Goal: Task Accomplishment & Management: Manage account settings

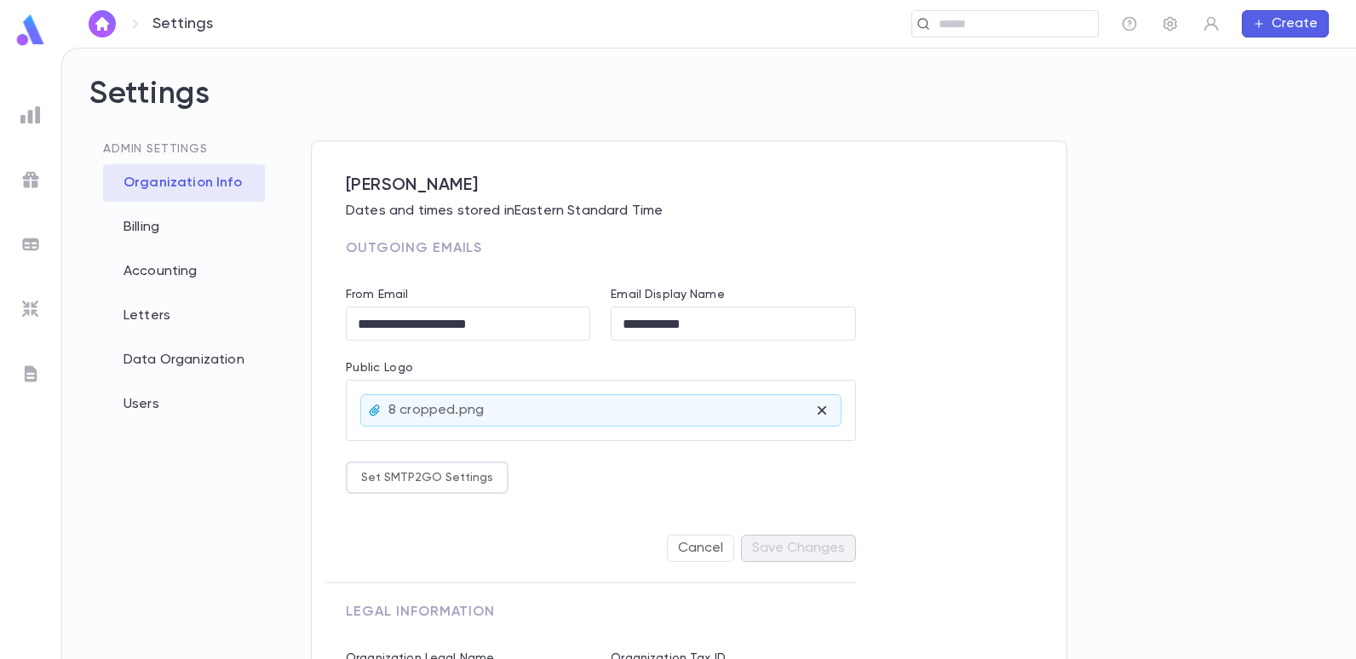
scroll to position [151, 0]
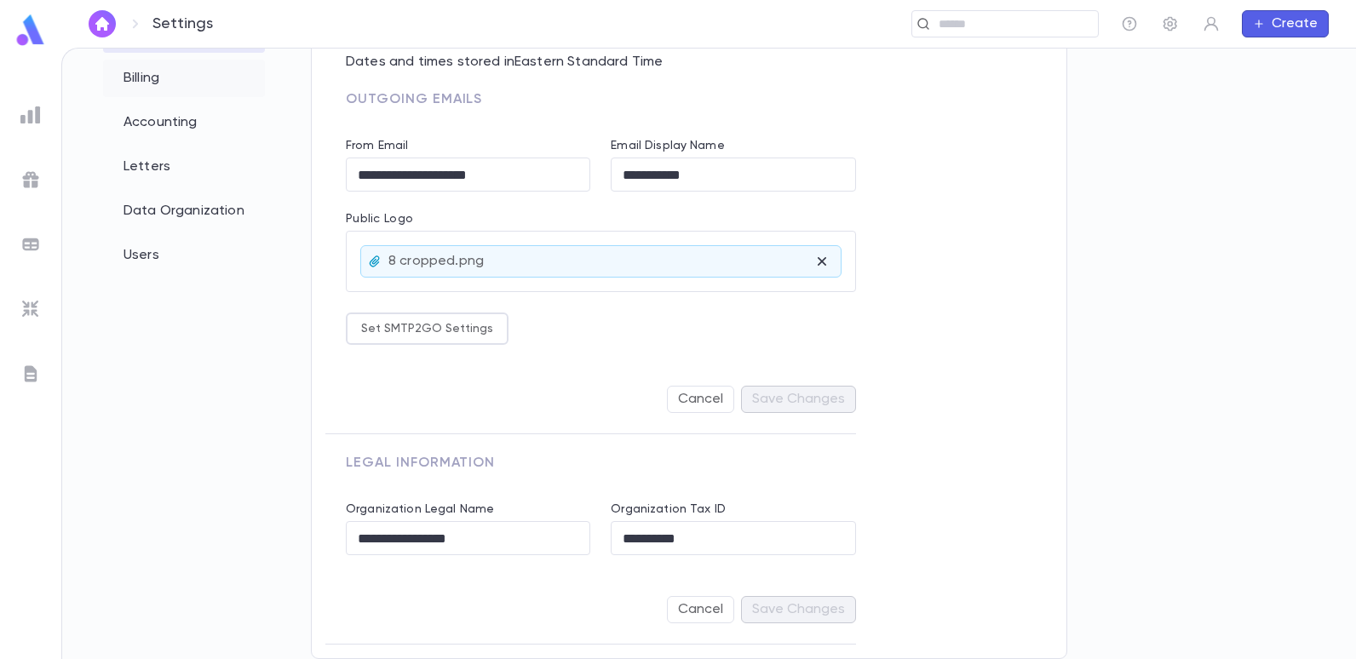
click at [161, 92] on div "Billing" at bounding box center [184, 78] width 162 height 37
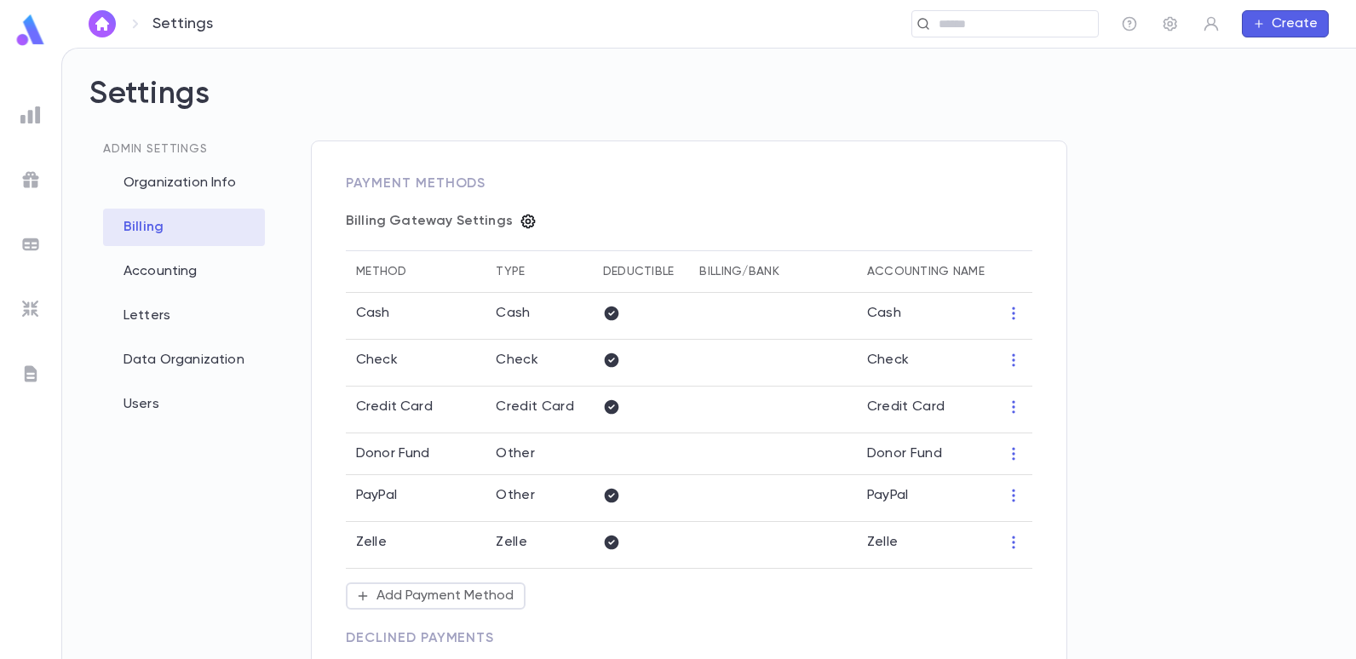
click at [520, 219] on icon "button" at bounding box center [528, 221] width 17 height 17
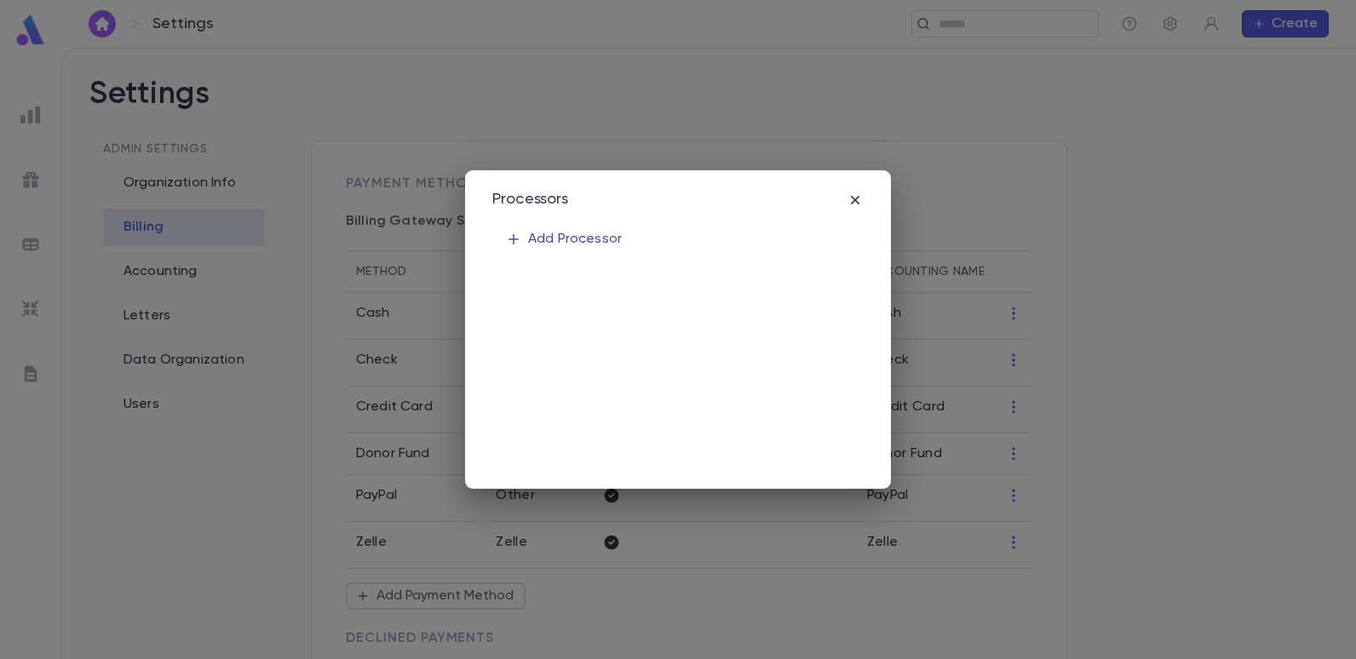
click at [527, 244] on p "Add Processor" at bounding box center [564, 239] width 116 height 17
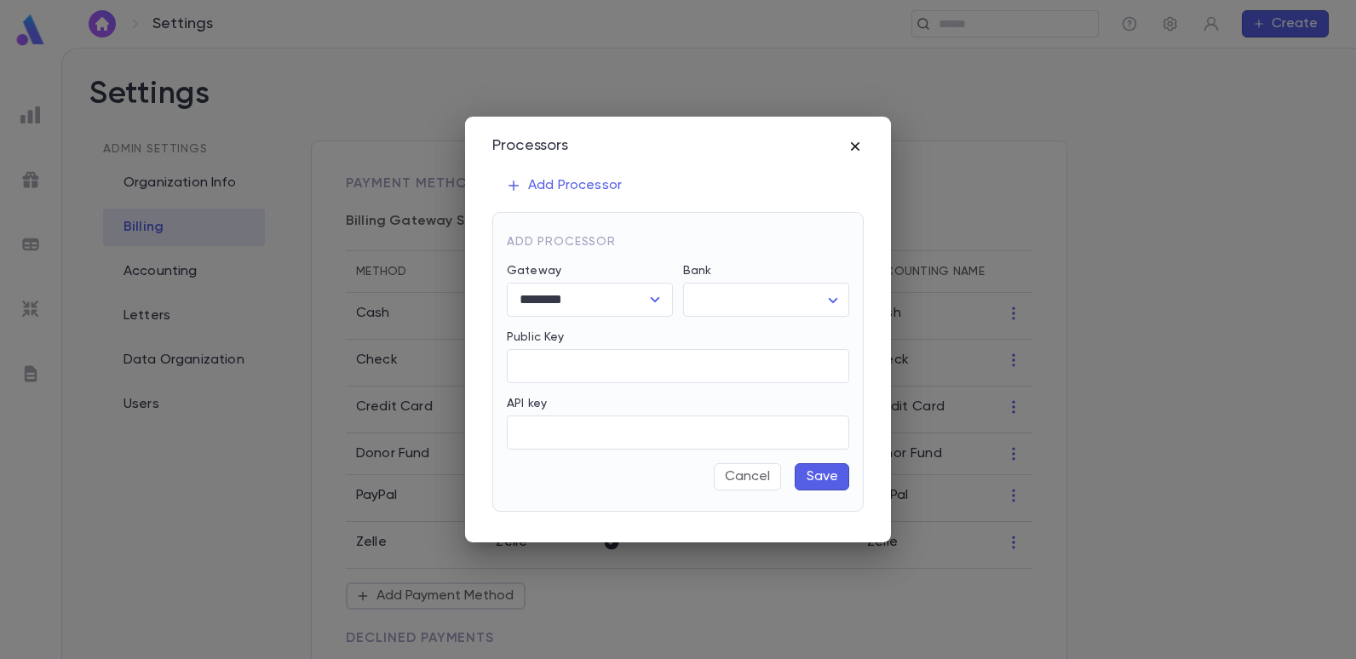
click at [858, 144] on icon "button" at bounding box center [855, 146] width 9 height 9
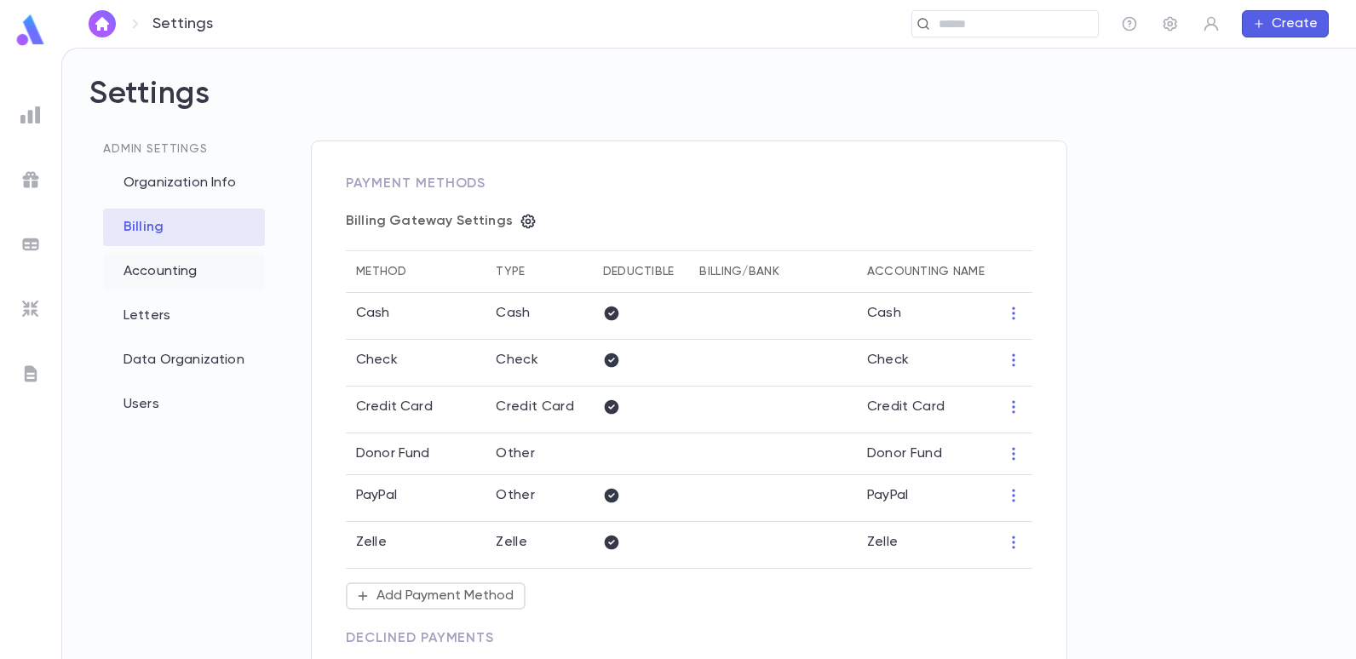
click at [159, 276] on div "Accounting" at bounding box center [184, 271] width 162 height 37
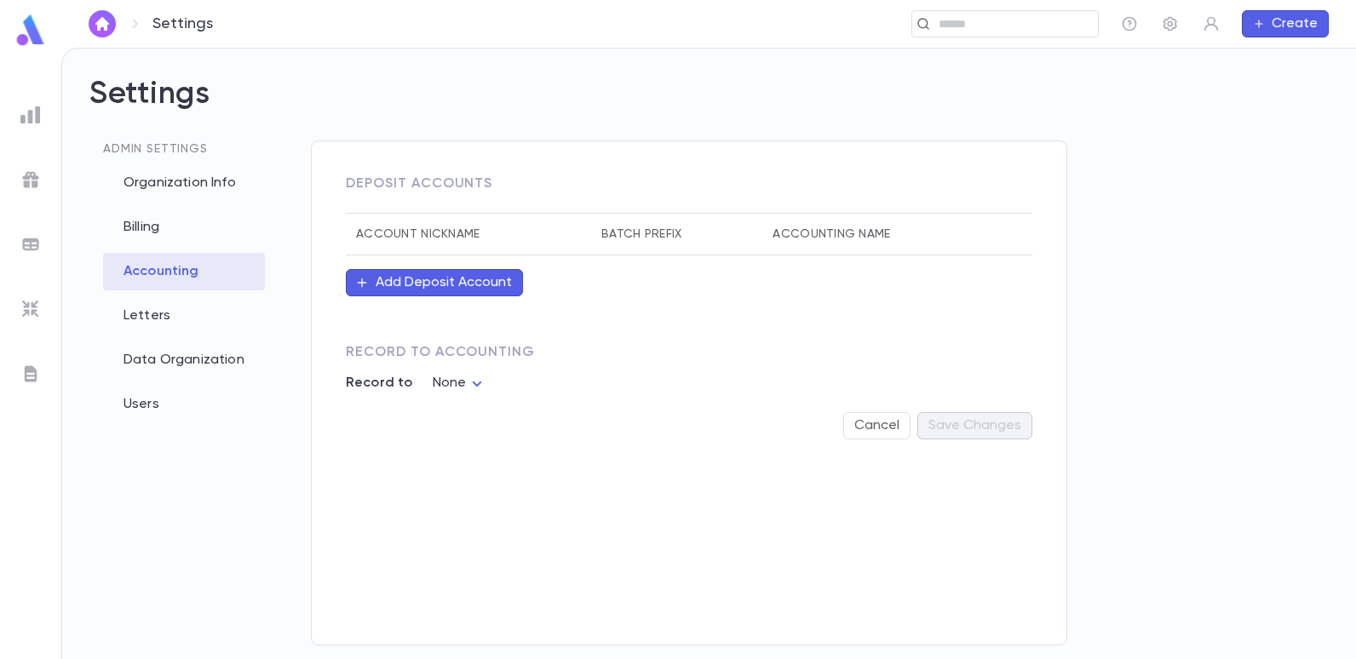
click at [409, 279] on button "Add Deposit Account" at bounding box center [434, 282] width 177 height 27
click at [549, 286] on div at bounding box center [678, 329] width 1356 height 659
click at [346, 269] on button "Add Deposit Account" at bounding box center [434, 282] width 177 height 27
click at [978, 337] on div at bounding box center [678, 329] width 1356 height 659
click at [208, 187] on div "Organization Info" at bounding box center [184, 182] width 162 height 37
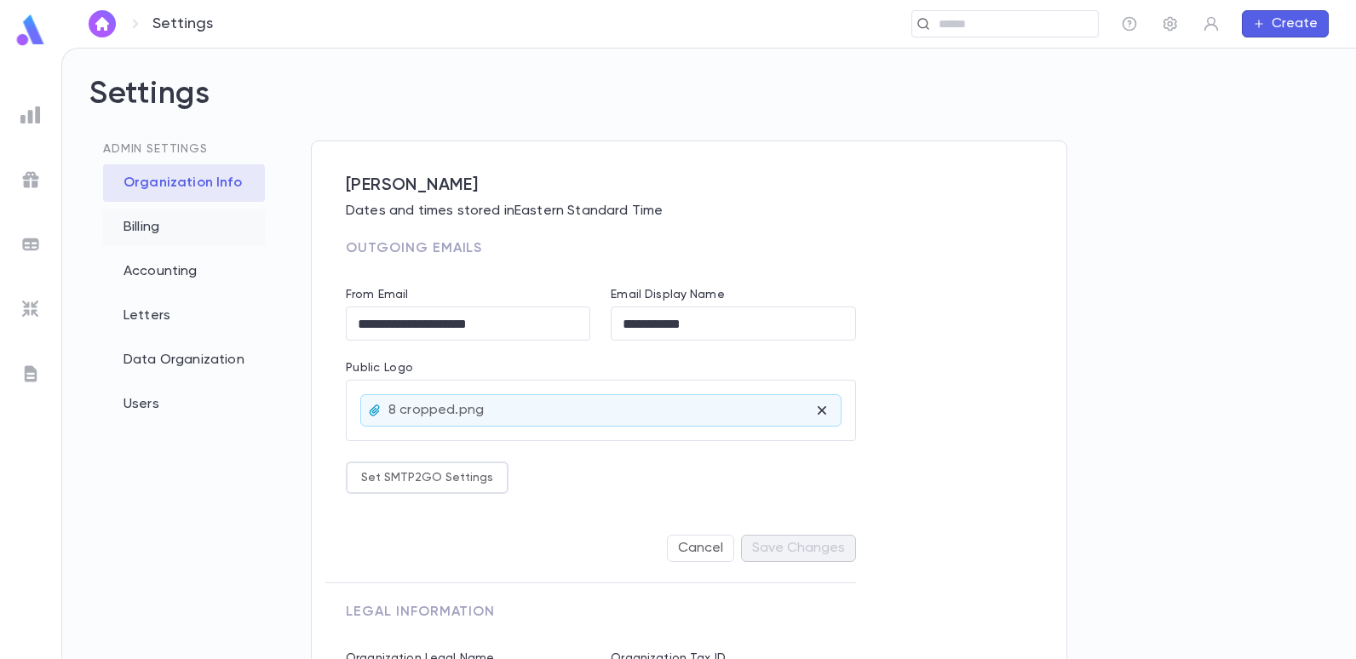
click at [168, 226] on div "Billing" at bounding box center [184, 227] width 162 height 37
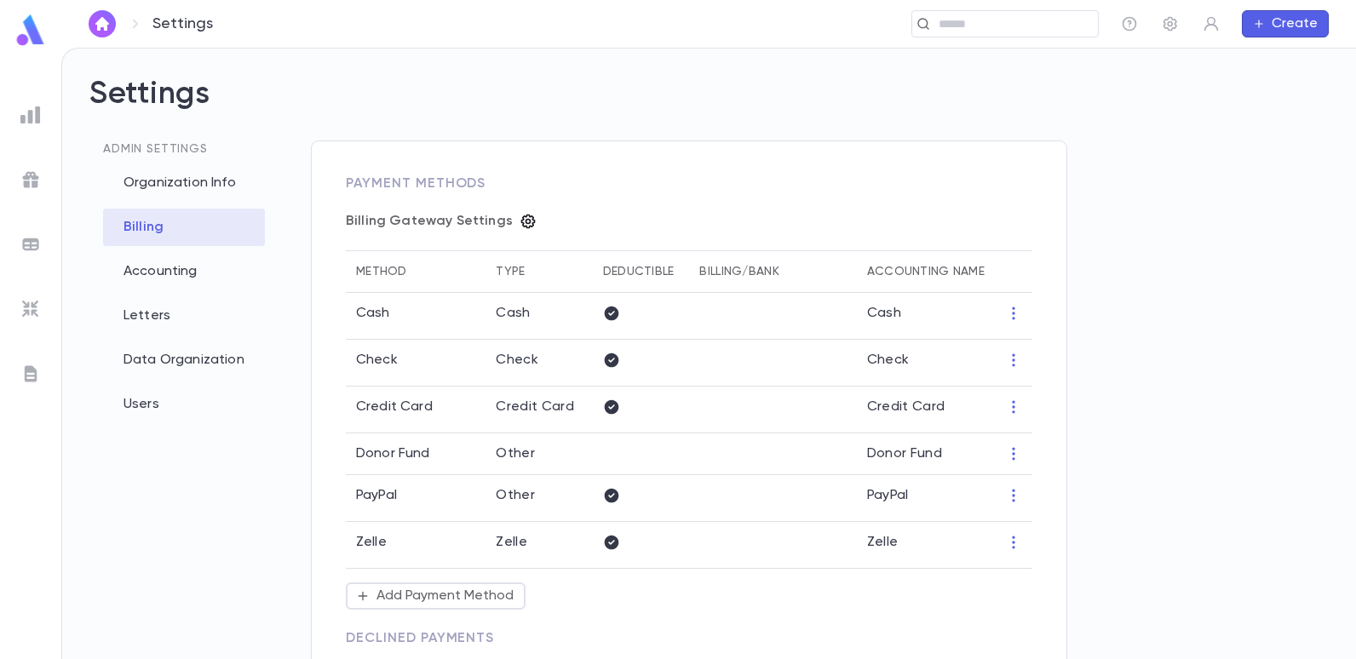
click at [521, 217] on icon "button" at bounding box center [528, 222] width 14 height 14
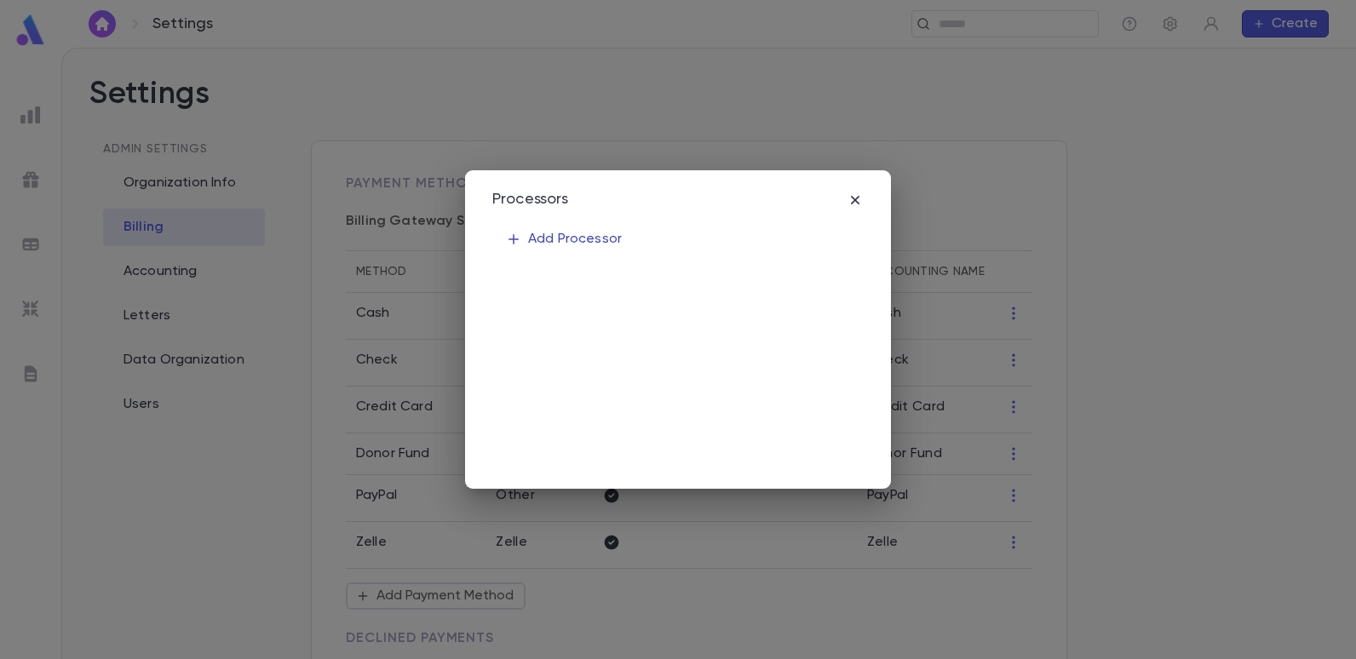
click at [544, 242] on p "Add Processor" at bounding box center [564, 239] width 116 height 17
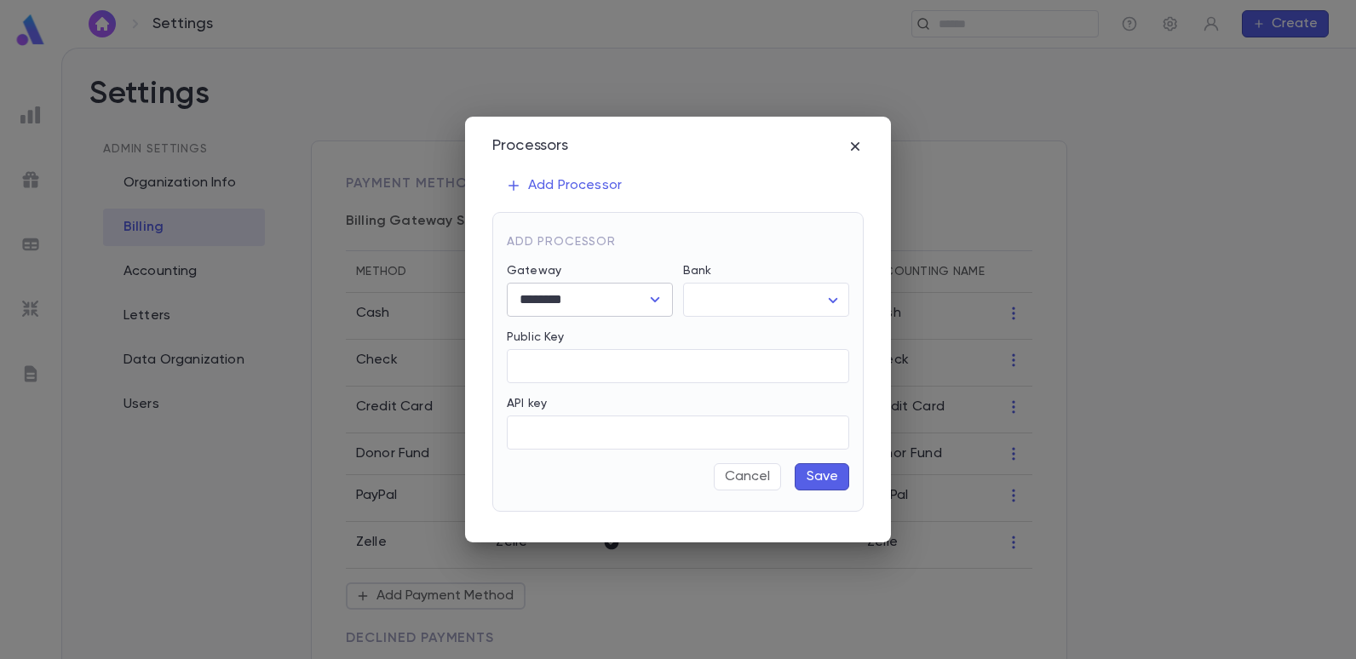
click at [646, 302] on icon "Open" at bounding box center [655, 300] width 20 height 20
click at [648, 302] on icon "Close" at bounding box center [655, 300] width 20 height 20
click at [670, 355] on input "Public Key" at bounding box center [678, 365] width 342 height 33
click at [732, 297] on body "Settings ​ Create Settings Admin Settings Organization Info Billing Accounting …" at bounding box center [678, 354] width 1356 height 612
click at [791, 299] on div at bounding box center [678, 329] width 1356 height 659
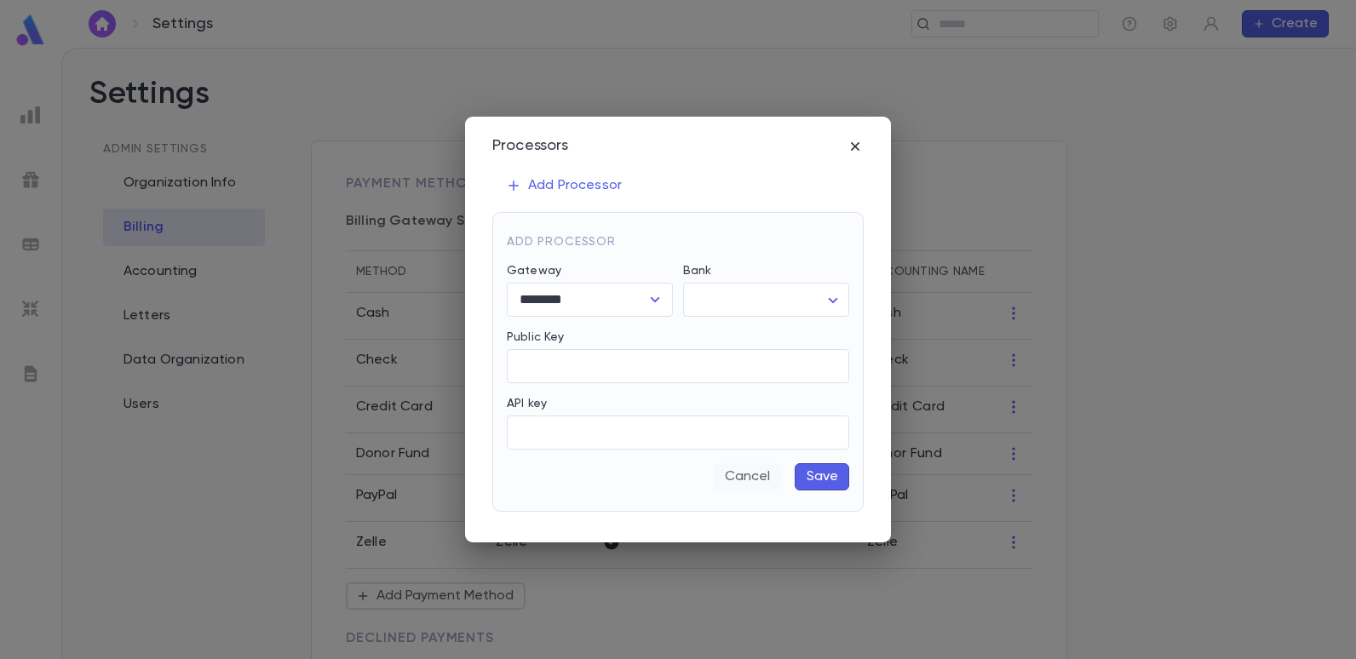
click at [751, 478] on button "Cancel" at bounding box center [747, 476] width 67 height 27
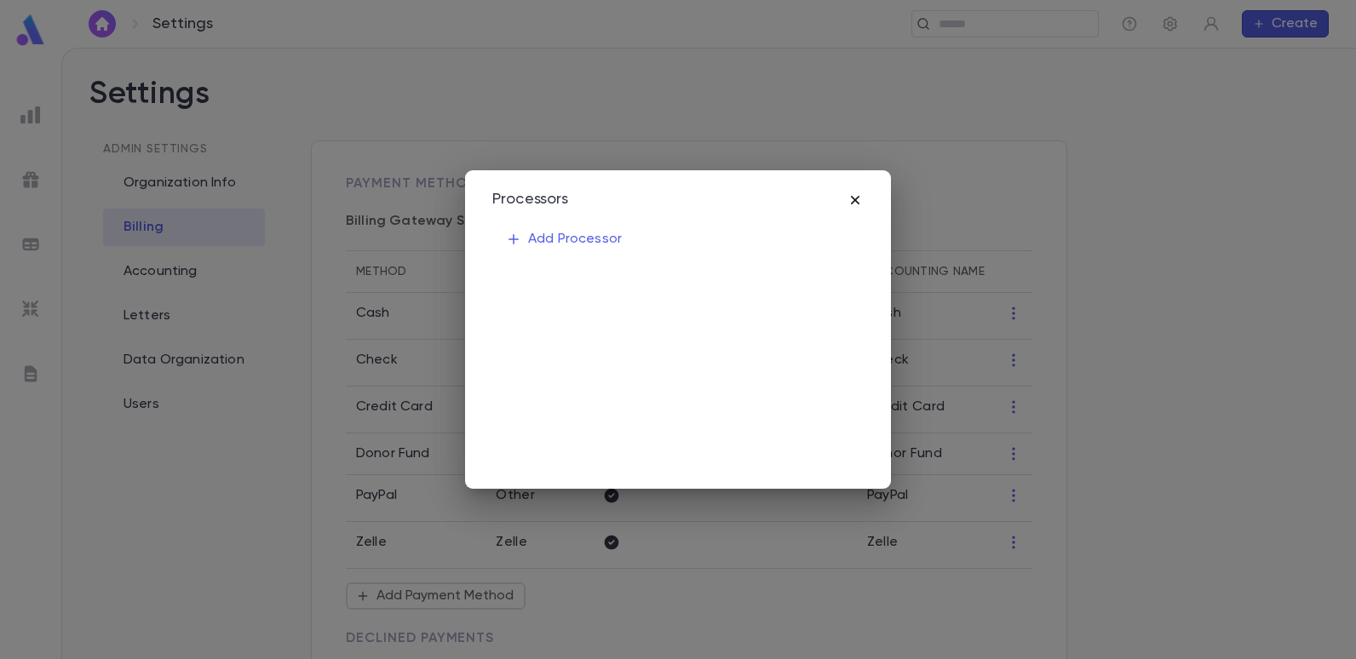
click at [858, 197] on icon "button" at bounding box center [855, 200] width 17 height 17
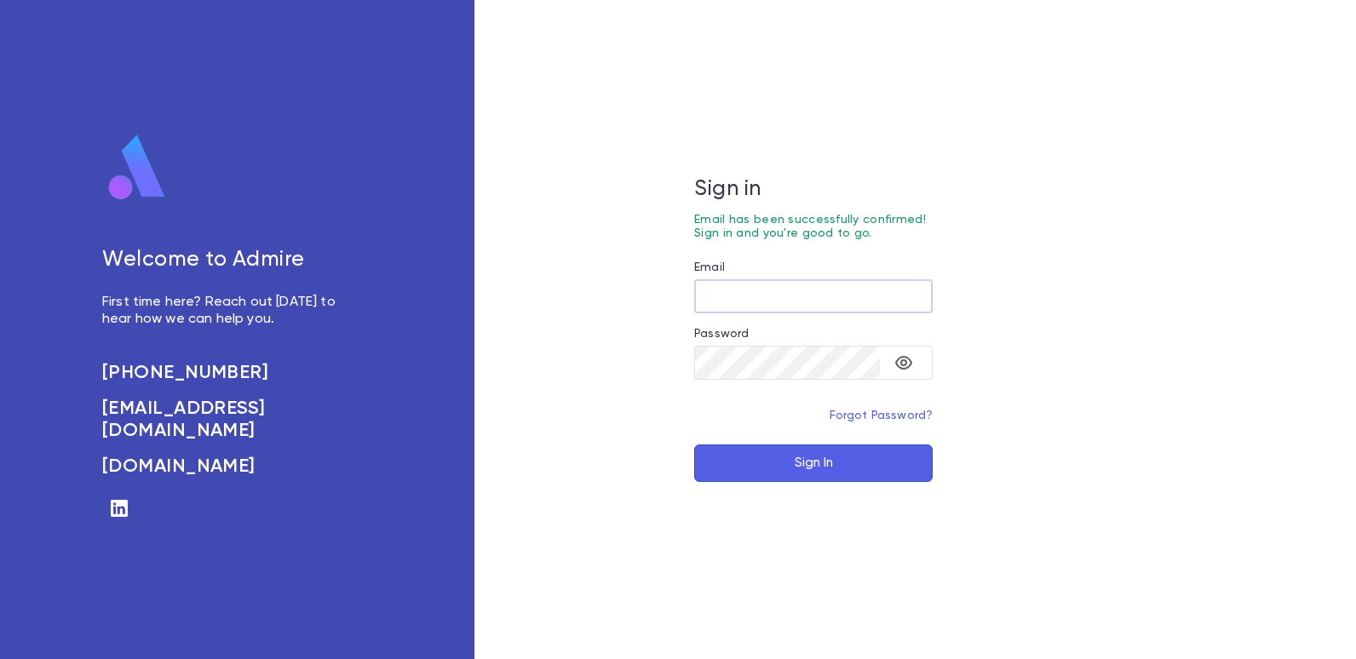
click at [753, 303] on input "Email" at bounding box center [813, 296] width 239 height 33
type input "**********"
click at [796, 449] on button "Sign In" at bounding box center [813, 463] width 239 height 37
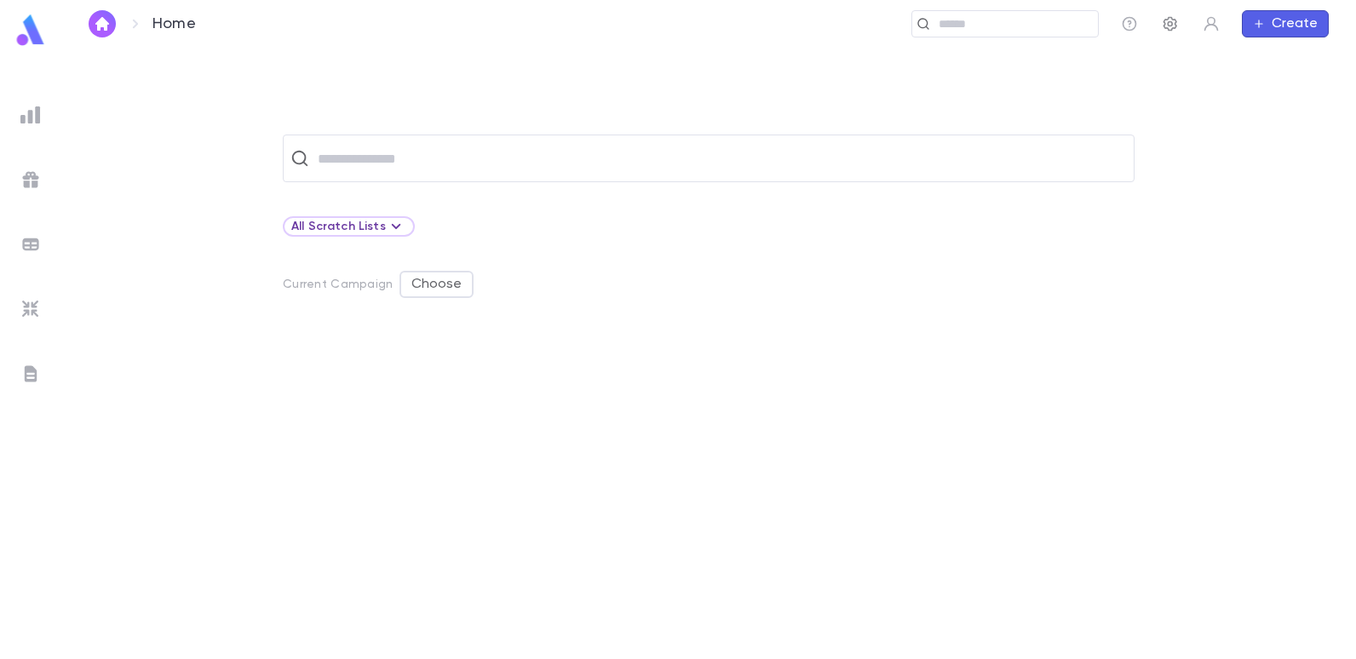
click at [1167, 22] on icon "button" at bounding box center [1170, 23] width 17 height 17
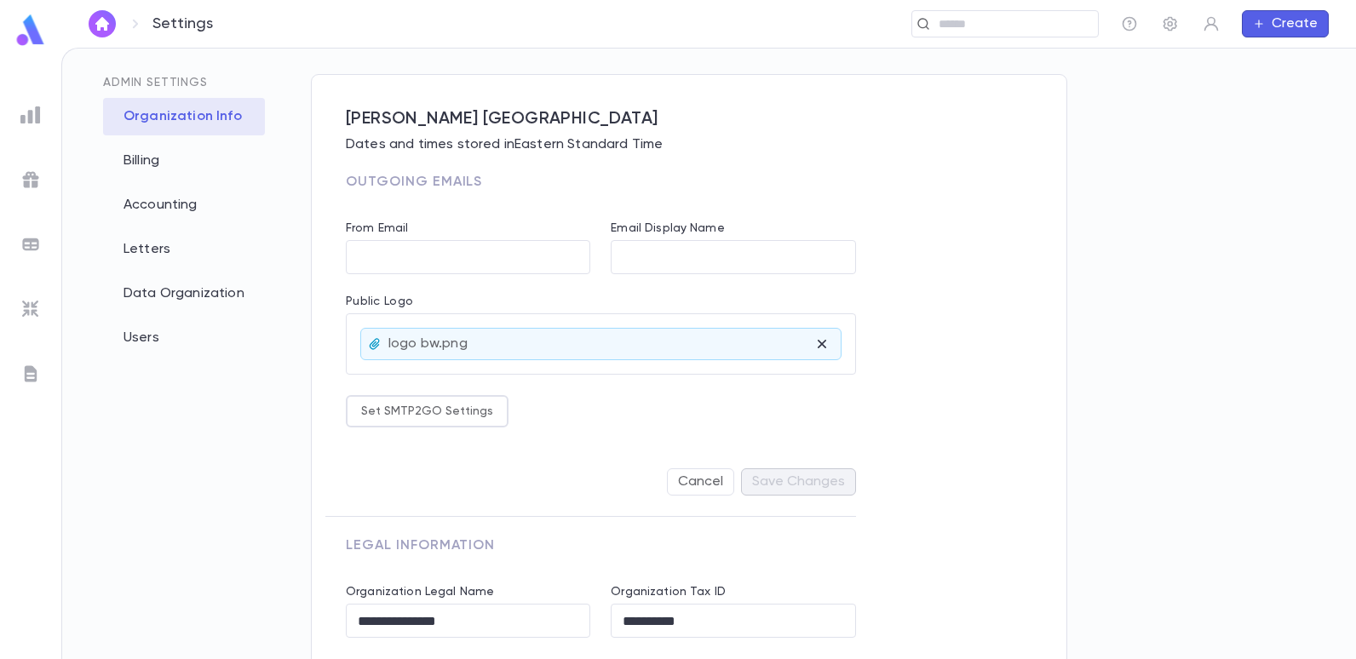
scroll to position [151, 0]
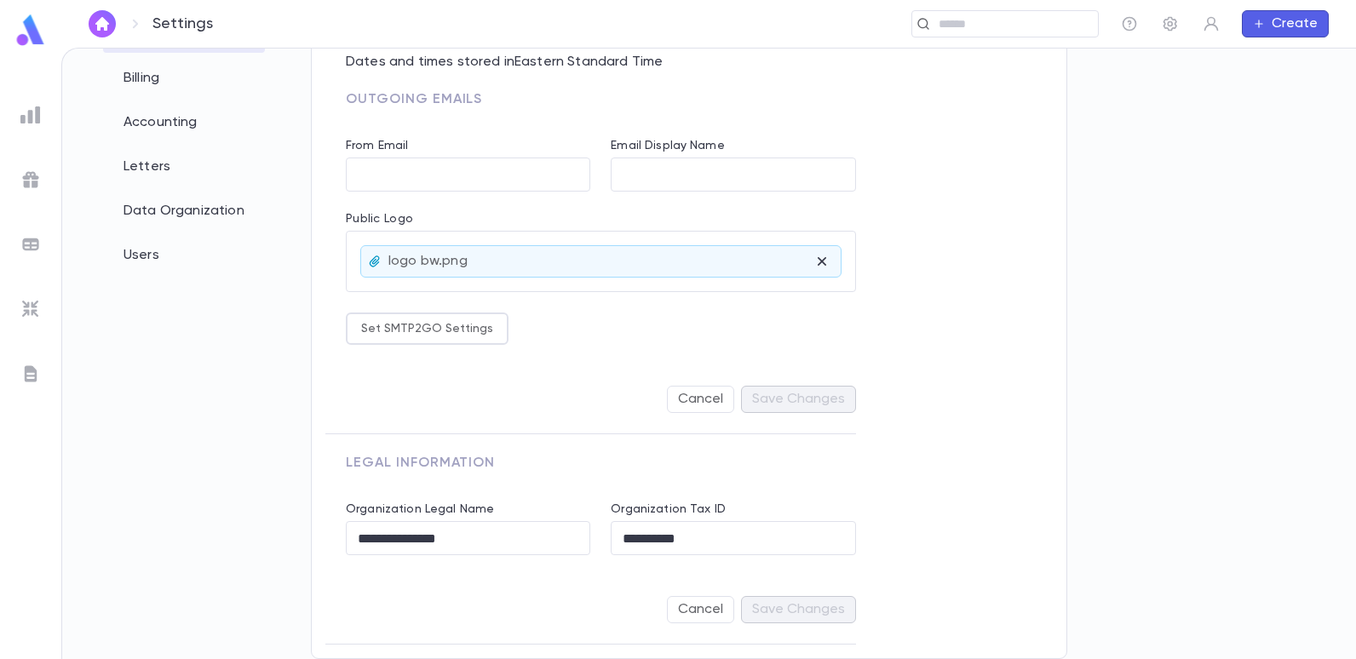
click at [411, 262] on p "logo bw.png" at bounding box center [427, 261] width 79 height 17
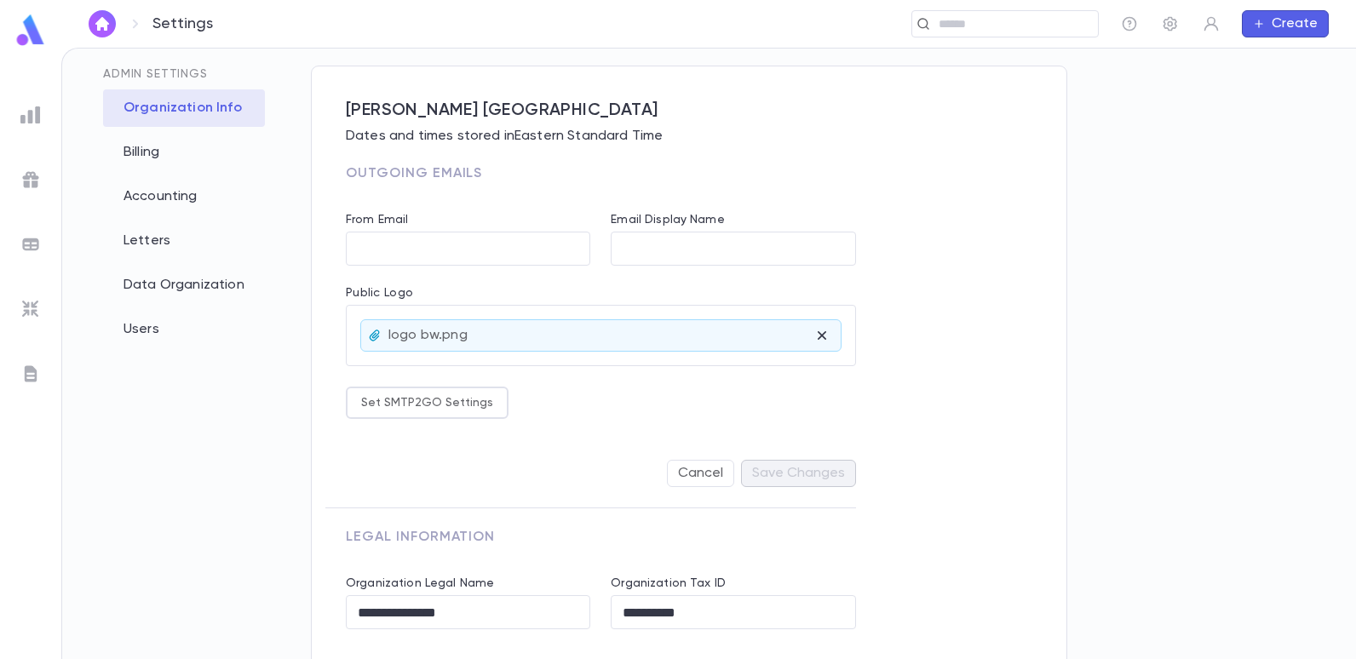
scroll to position [0, 0]
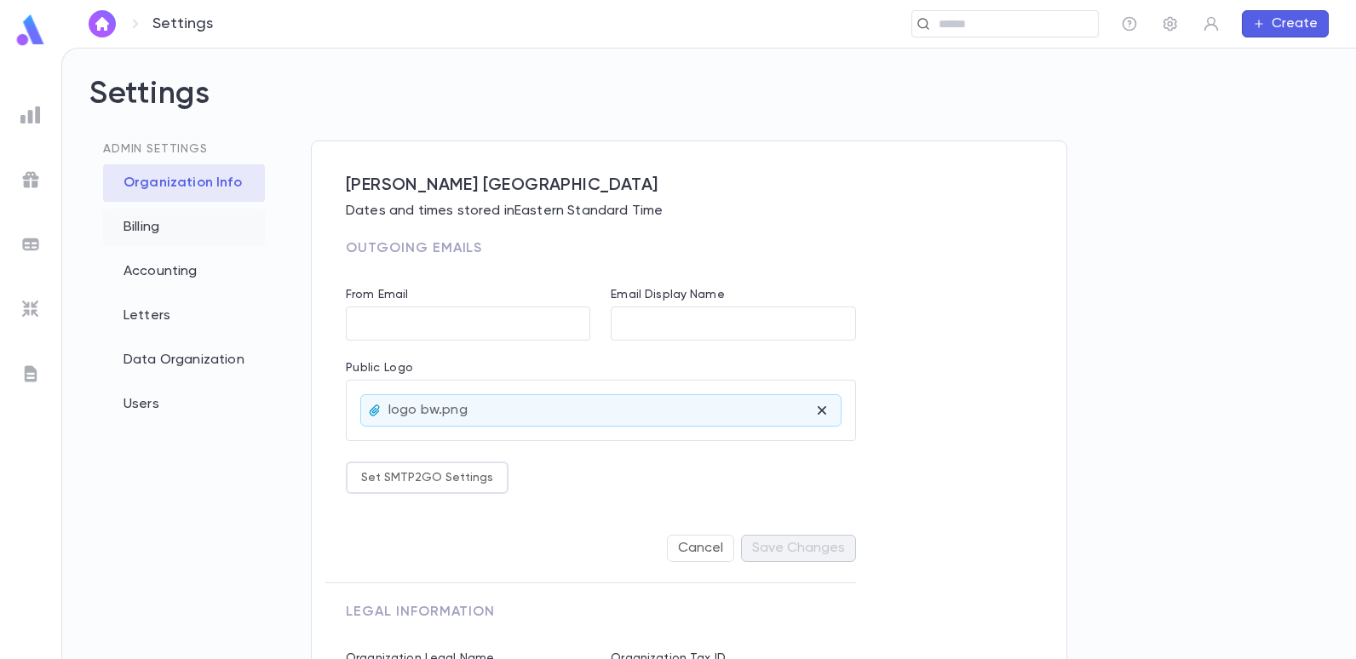
click at [141, 227] on div "Billing" at bounding box center [184, 227] width 162 height 37
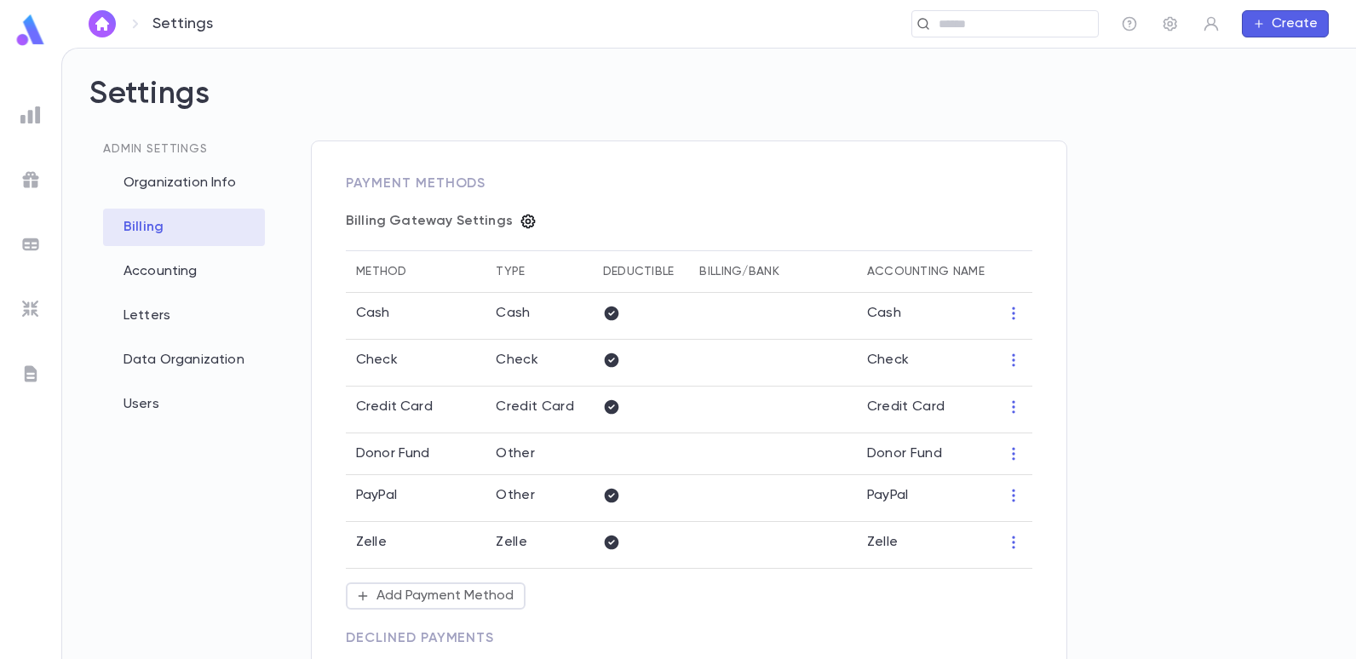
click at [520, 219] on icon "button" at bounding box center [528, 221] width 17 height 17
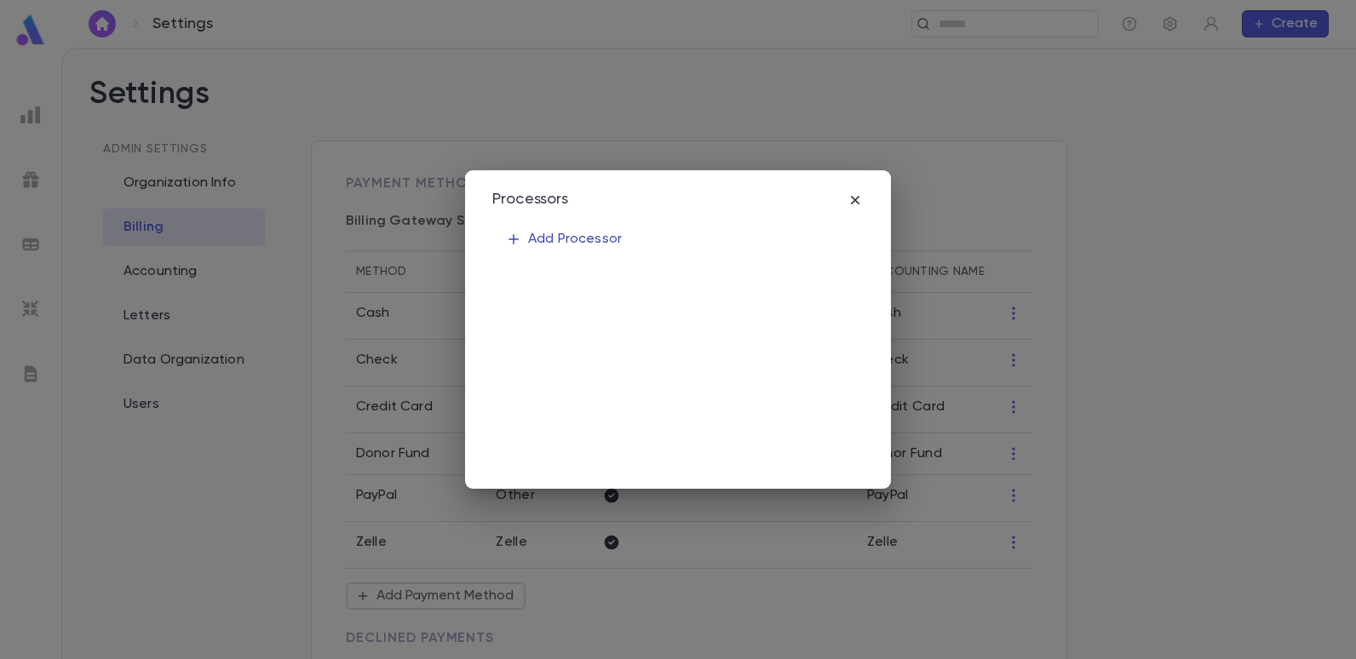
click at [534, 243] on p "Add Processor" at bounding box center [564, 239] width 116 height 17
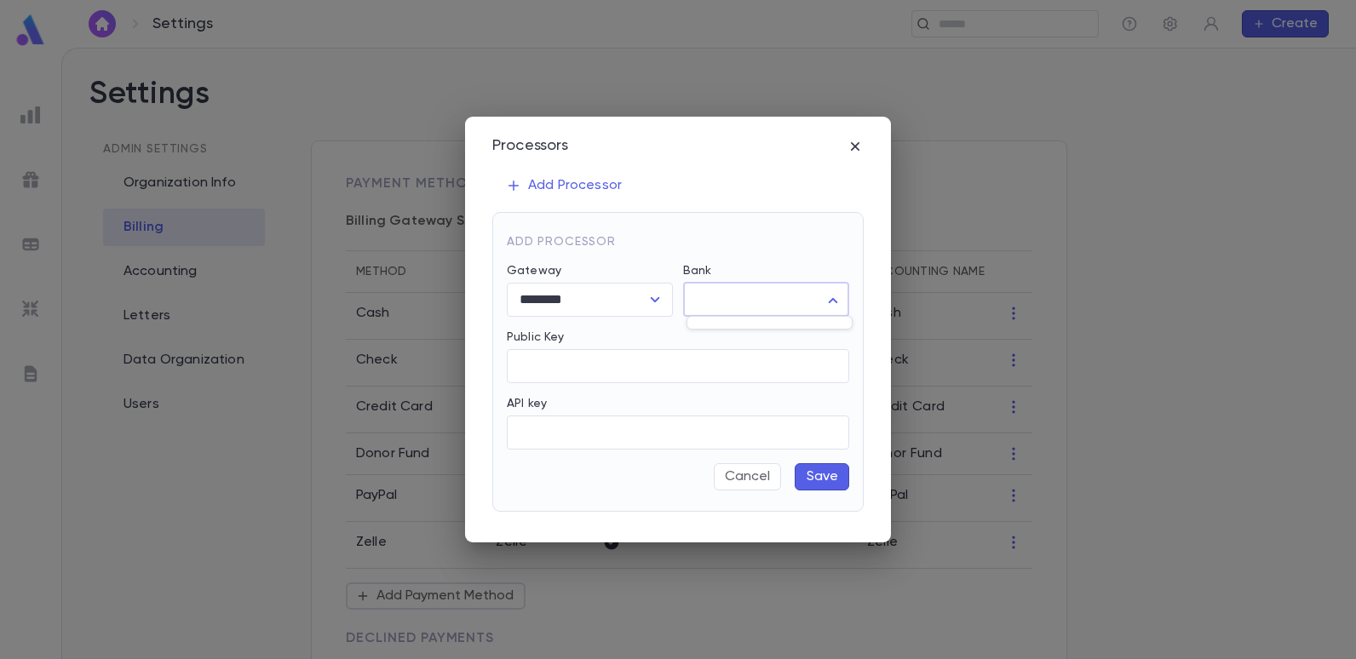
click at [807, 302] on body "Settings ​ Create Settings Admin Settings Organization Info Billing Accounting …" at bounding box center [678, 354] width 1356 height 612
click at [822, 298] on div at bounding box center [678, 329] width 1356 height 659
click at [849, 145] on icon "button" at bounding box center [855, 146] width 17 height 17
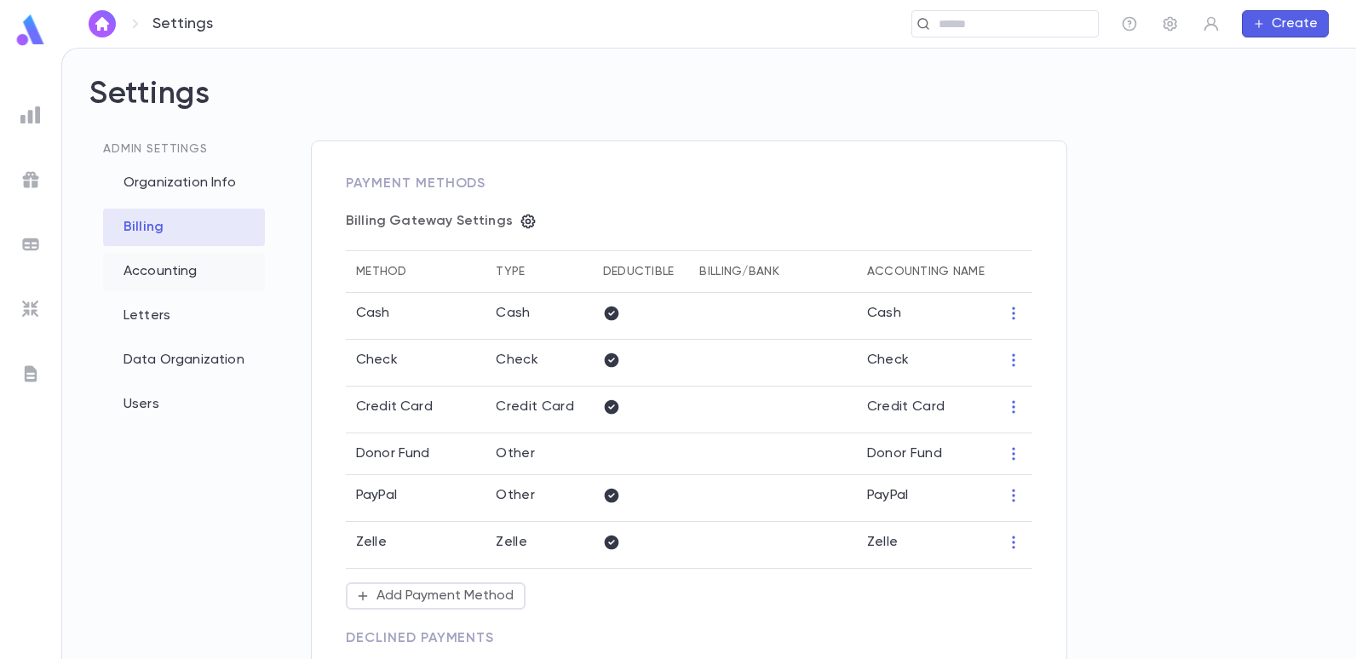
click at [175, 266] on div "Accounting" at bounding box center [184, 271] width 162 height 37
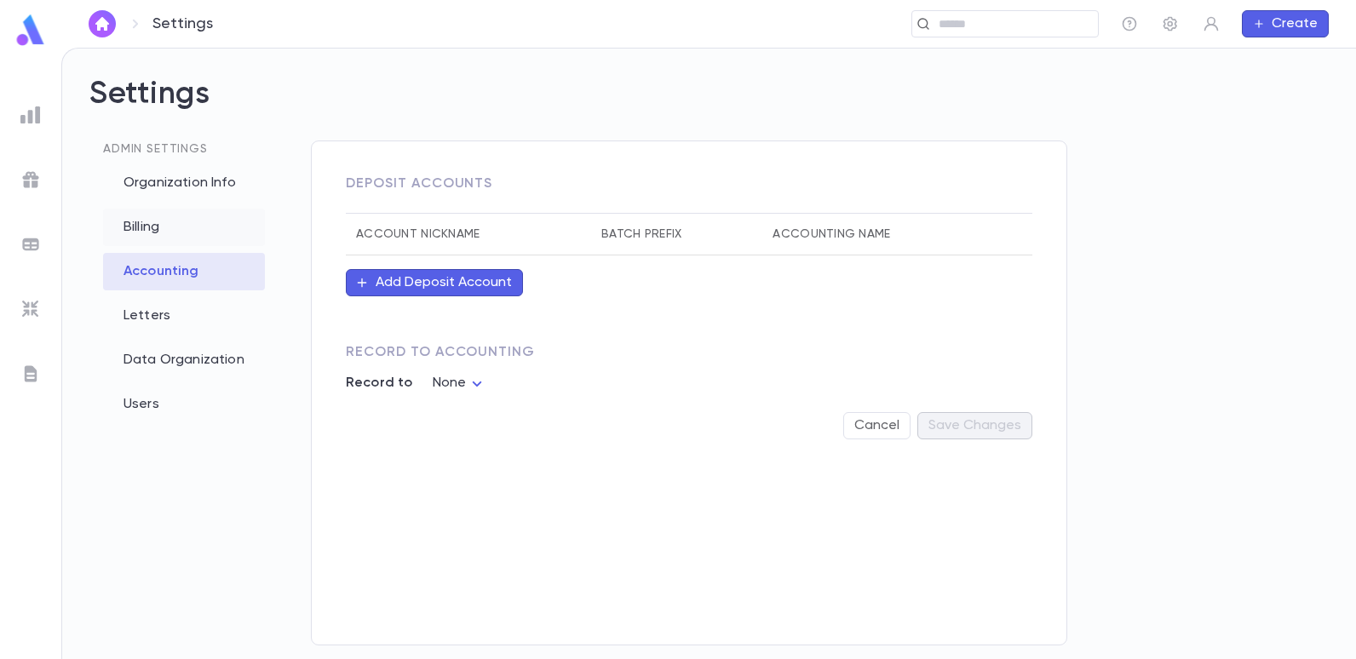
click at [183, 239] on div "Billing" at bounding box center [184, 227] width 162 height 37
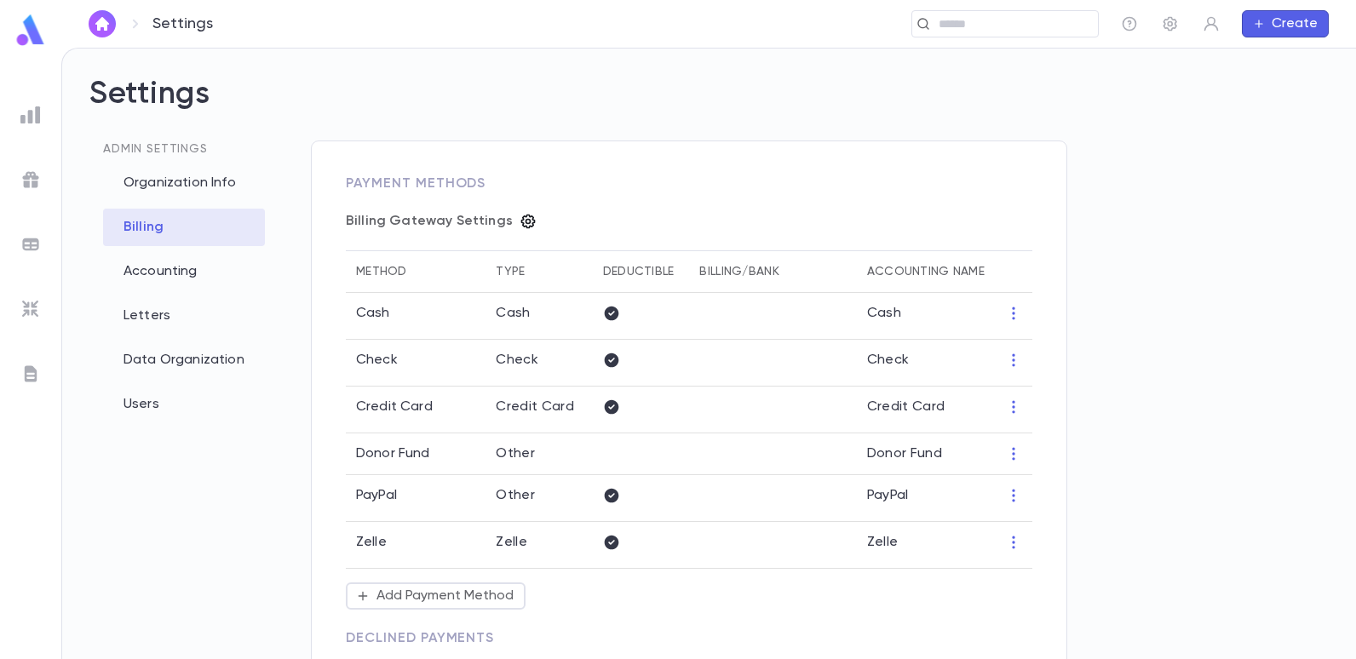
click at [521, 221] on icon "button" at bounding box center [528, 222] width 14 height 14
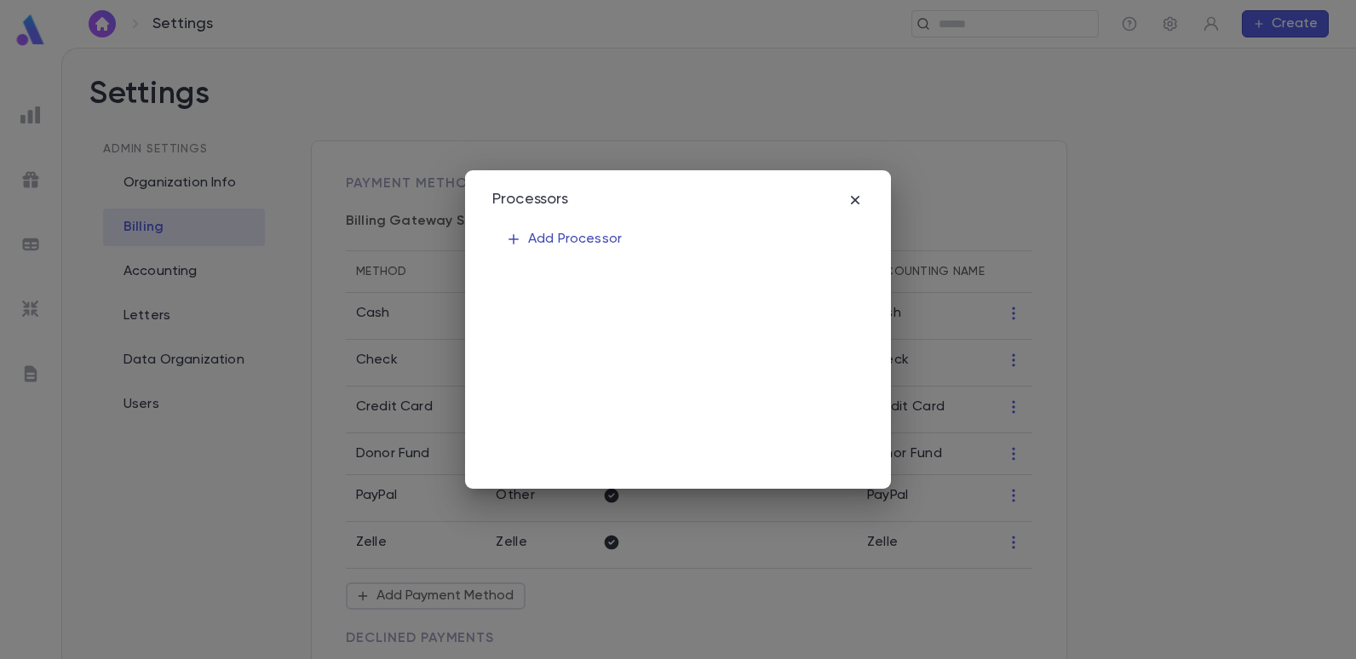
click at [562, 244] on p "Add Processor" at bounding box center [564, 239] width 116 height 17
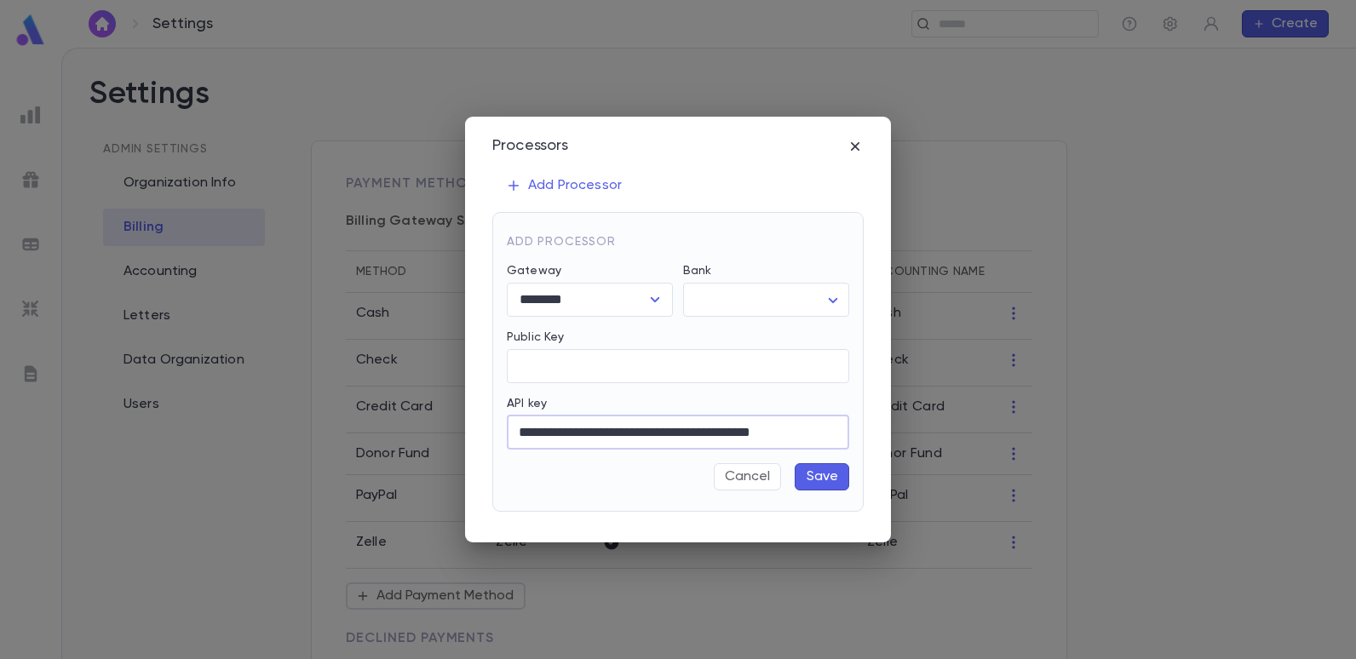
type input "**********"
click at [669, 407] on div "API key" at bounding box center [678, 406] width 342 height 19
click at [724, 285] on body "Settings ​ Create Settings Admin Settings Organization Info Billing Accounting …" at bounding box center [678, 354] width 1356 height 612
click at [731, 293] on div at bounding box center [678, 329] width 1356 height 659
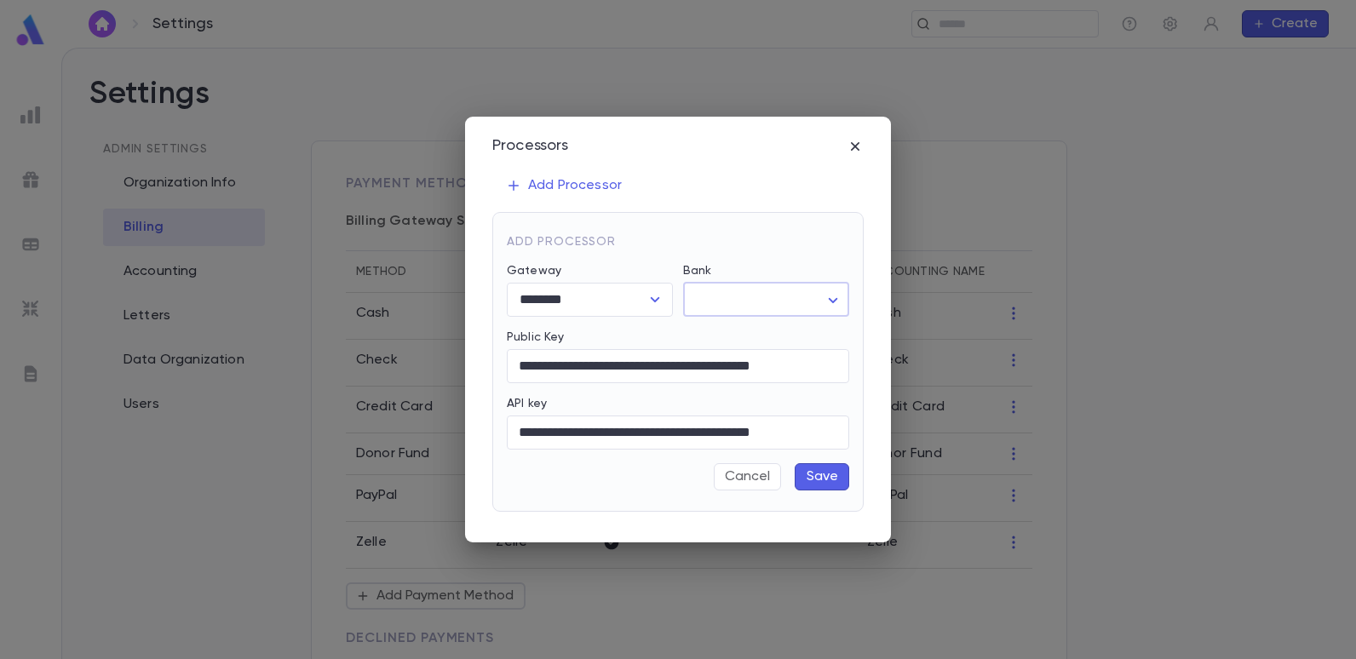
click at [736, 293] on body "Settings ​ Create Settings Admin Settings Organization Info Billing Accounting …" at bounding box center [678, 354] width 1356 height 612
click at [736, 293] on div at bounding box center [678, 329] width 1356 height 659
click at [824, 264] on div "Bank" at bounding box center [766, 273] width 166 height 19
click at [827, 302] on body "Settings ​ Create Settings Admin Settings Organization Info Billing Accounting …" at bounding box center [678, 354] width 1356 height 612
click at [808, 475] on div at bounding box center [678, 329] width 1356 height 659
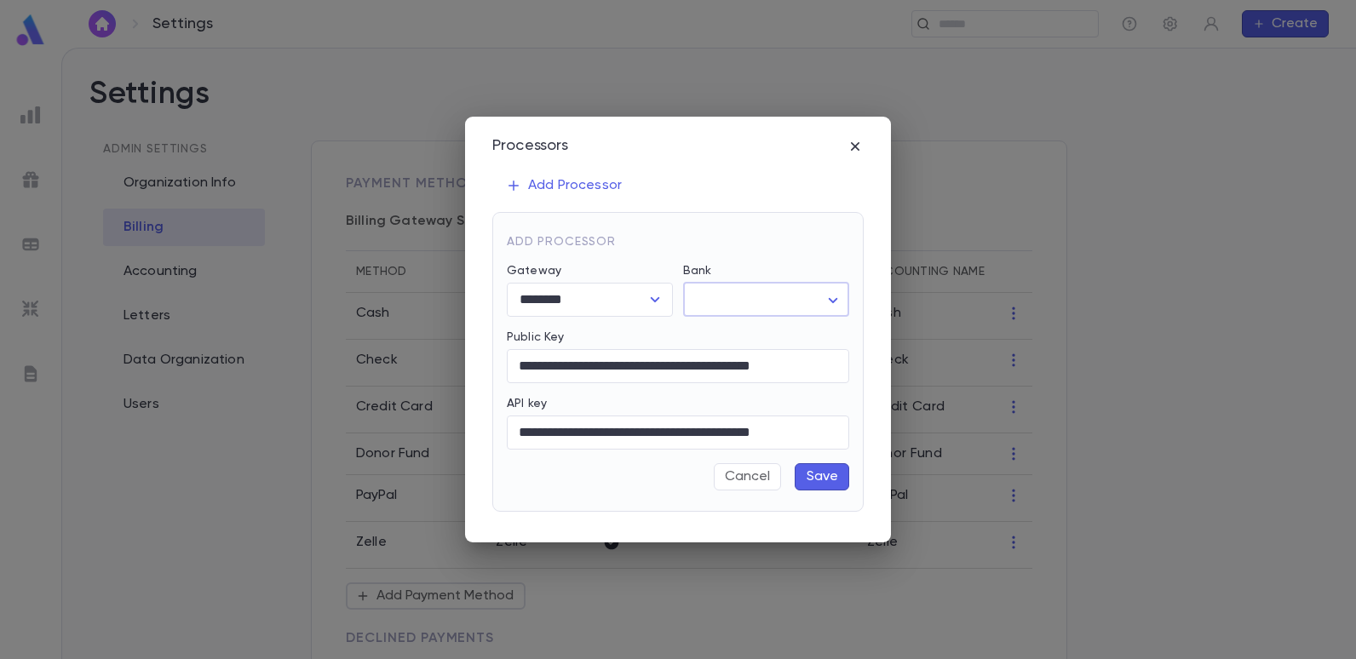
click at [812, 477] on button "Save" at bounding box center [822, 476] width 55 height 27
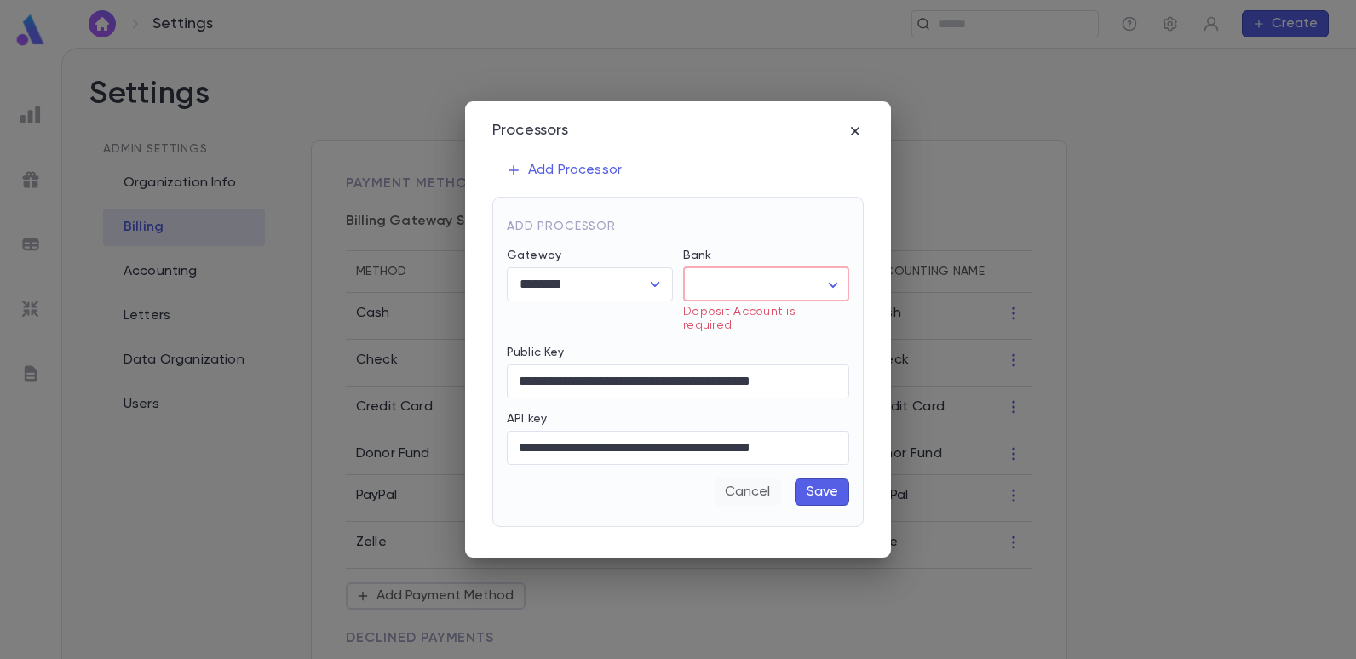
click at [771, 489] on button "Cancel" at bounding box center [747, 492] width 67 height 27
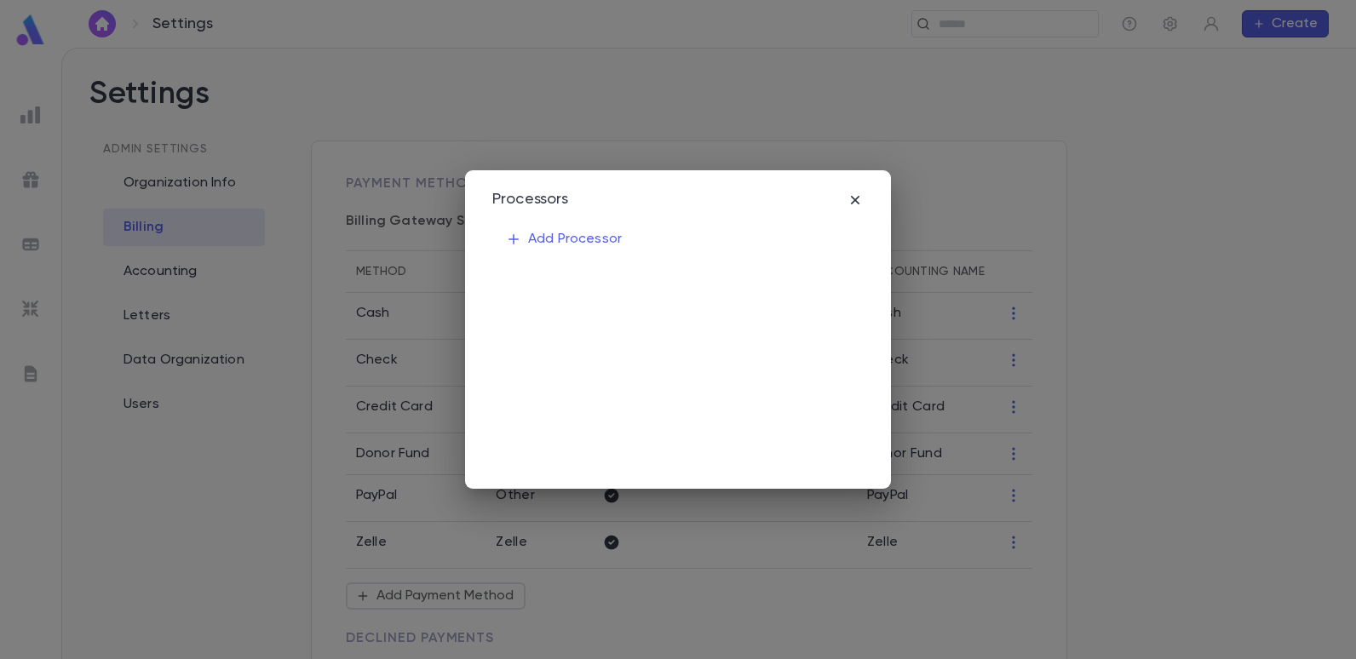
click at [860, 187] on div "Processors Add Processor" at bounding box center [678, 329] width 426 height 319
click at [854, 194] on icon "button" at bounding box center [855, 200] width 17 height 17
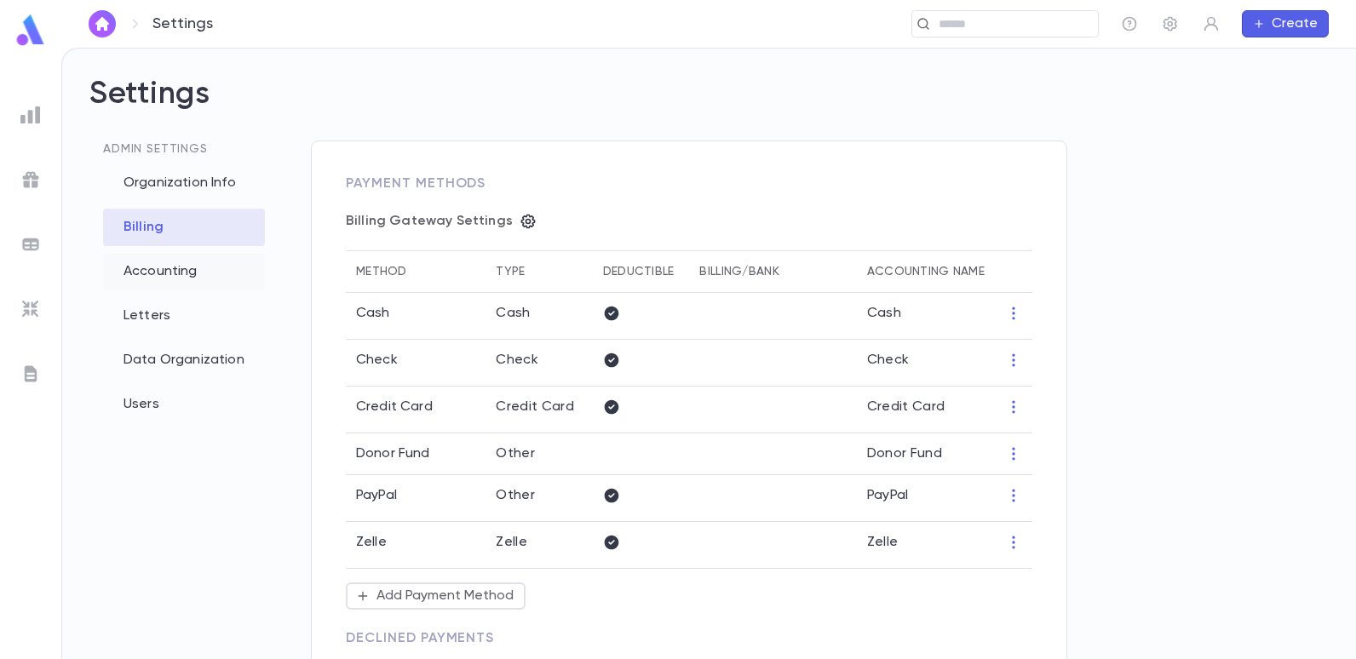
click at [190, 269] on div "Accounting" at bounding box center [184, 271] width 162 height 37
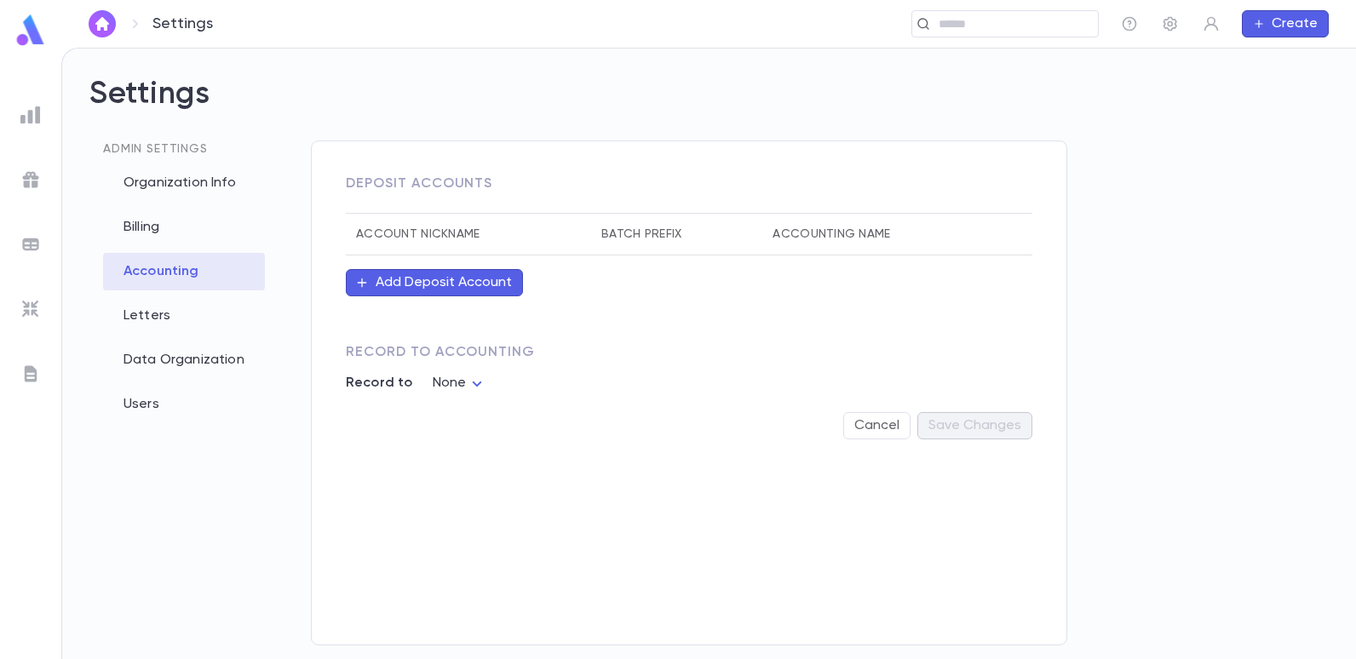
click at [379, 292] on button "Add Deposit Account" at bounding box center [434, 282] width 177 height 27
click at [514, 404] on input "Account Nickname" at bounding box center [546, 402] width 185 height 33
click at [585, 272] on div at bounding box center [678, 329] width 1356 height 659
click at [469, 273] on button "Add Deposit Account" at bounding box center [434, 282] width 177 height 27
click at [536, 405] on input "Account Nickname" at bounding box center [546, 402] width 185 height 33
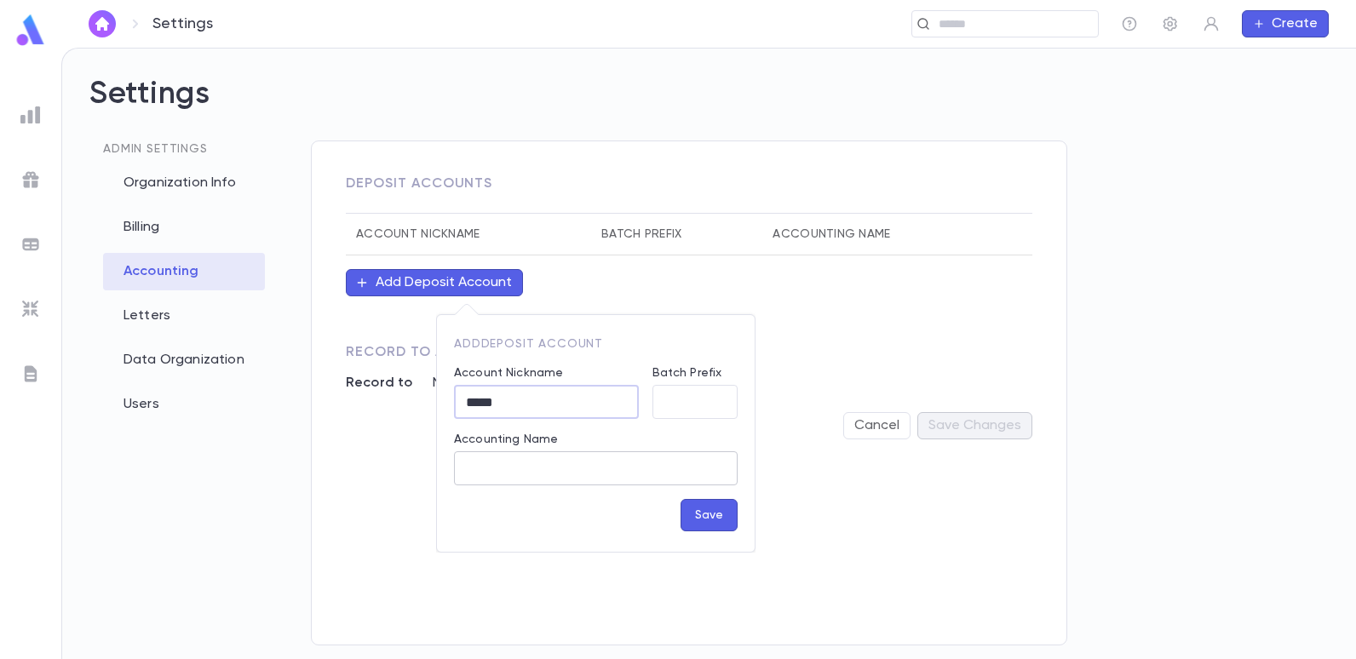
type input "****"
click at [574, 475] on input "Accounting Name" at bounding box center [596, 468] width 284 height 33
type input "****"
click at [709, 517] on button "Save" at bounding box center [709, 515] width 57 height 32
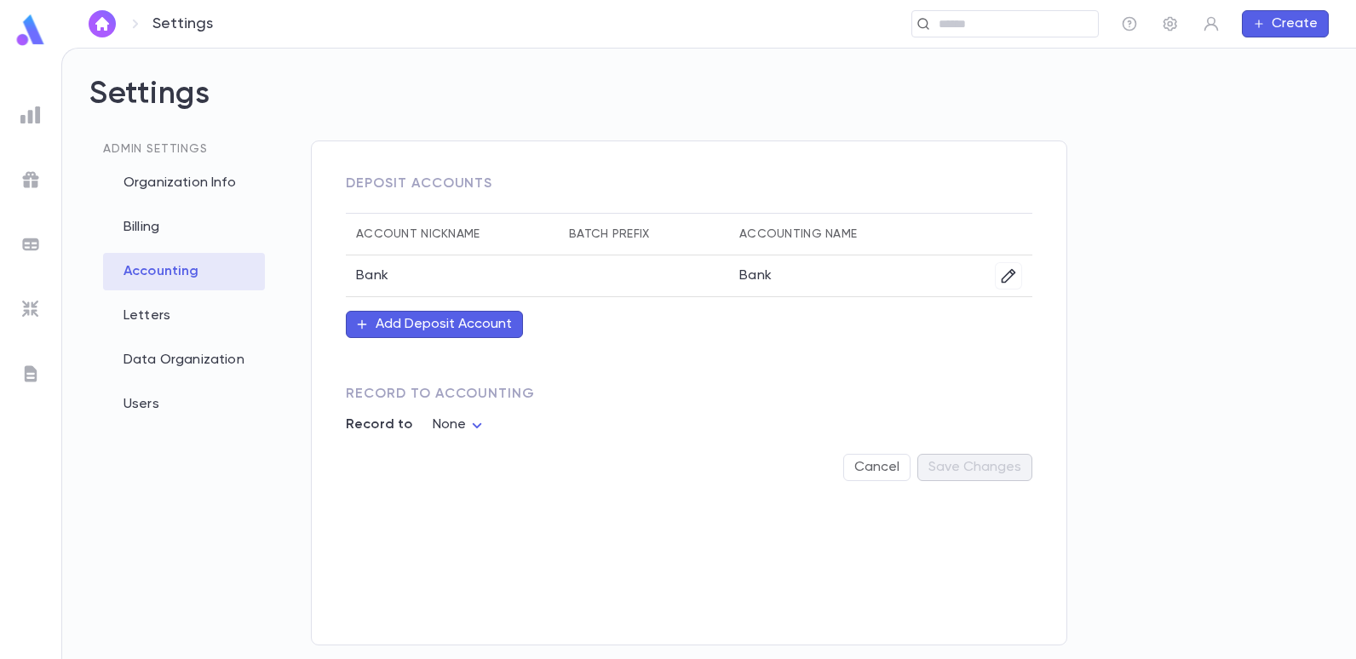
click at [171, 246] on div "Admin Settings Organization Info Billing Accounting Letters Data Organization U…" at bounding box center [184, 264] width 162 height 317
click at [167, 235] on div "Billing" at bounding box center [184, 227] width 162 height 37
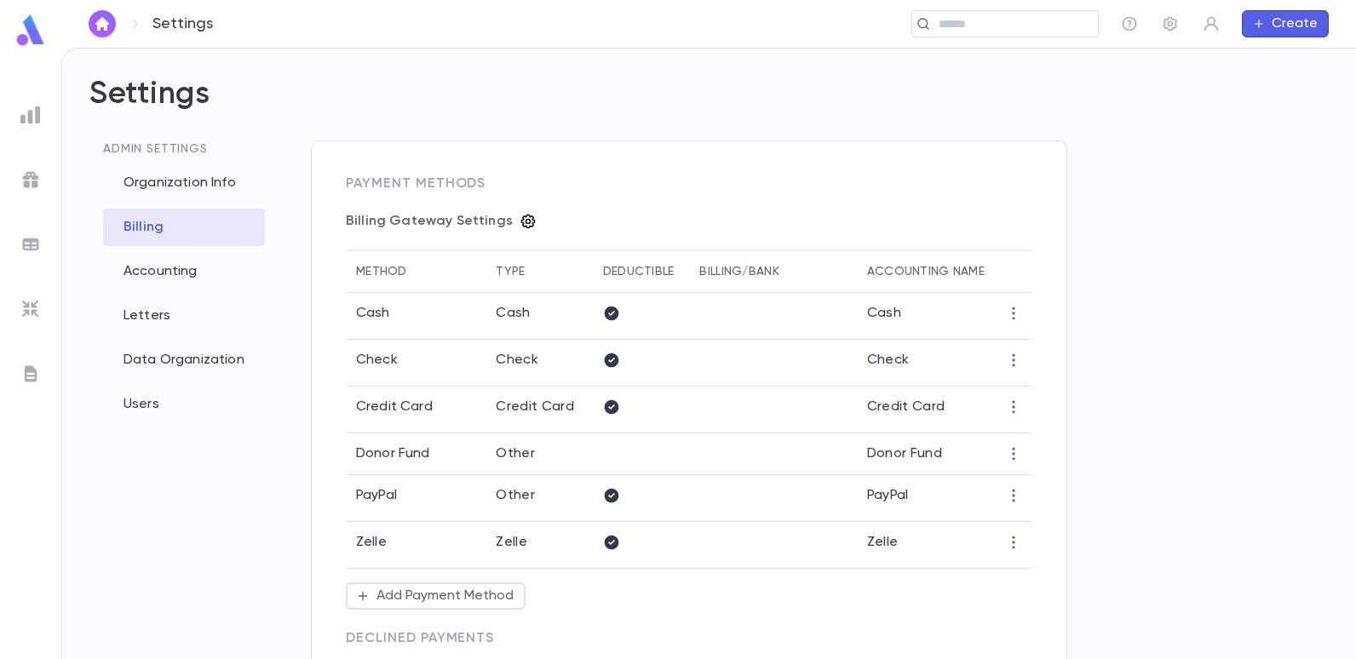
click at [521, 220] on icon "button" at bounding box center [528, 222] width 14 height 14
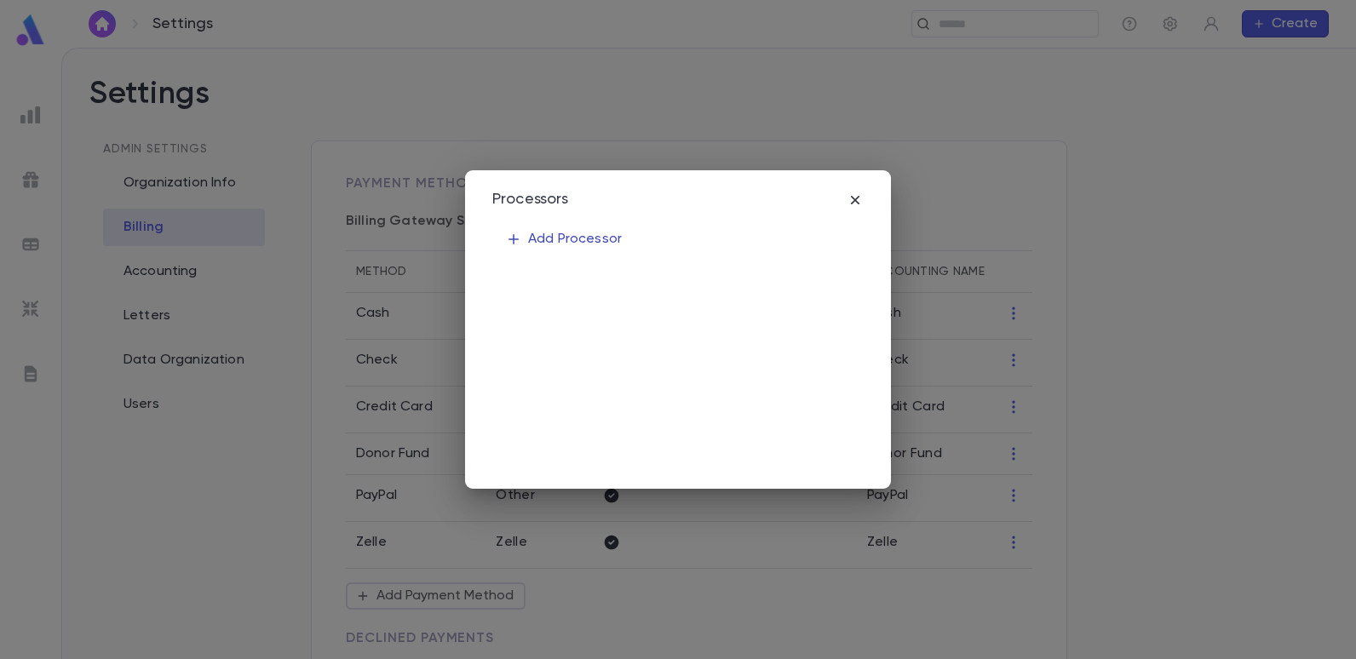
click at [546, 241] on p "Add Processor" at bounding box center [564, 239] width 116 height 17
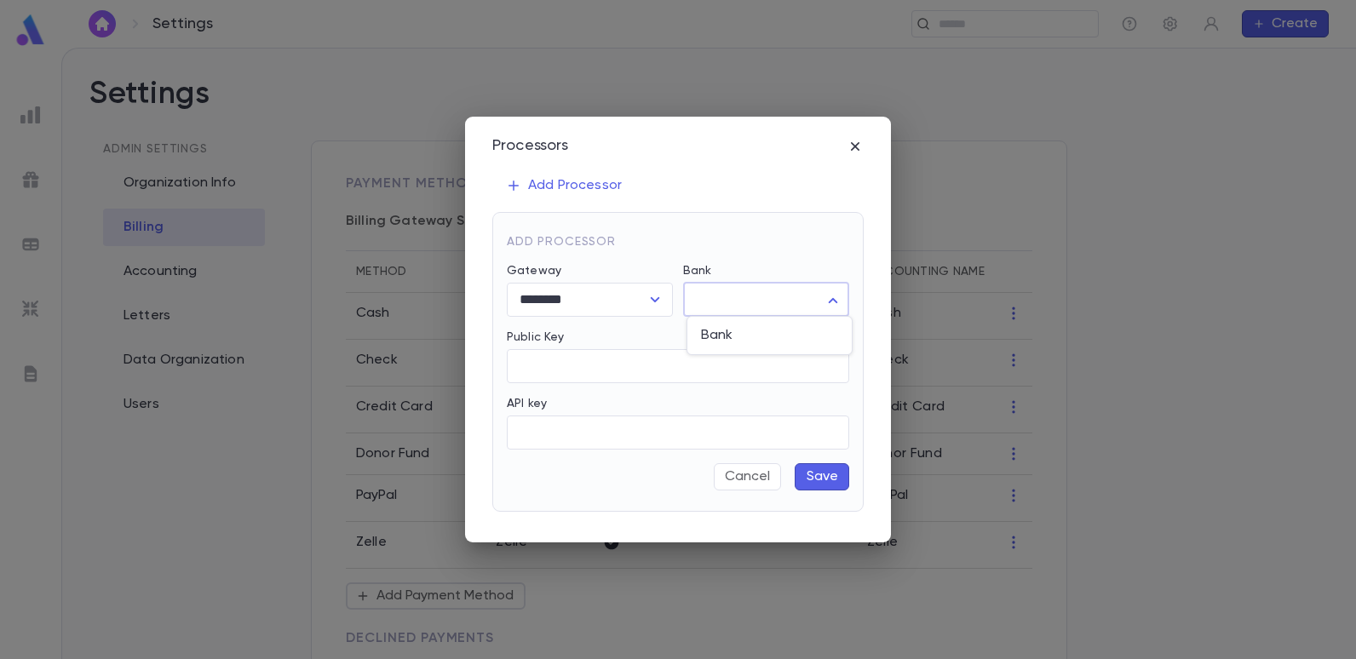
click at [738, 307] on body "Settings ​ Create Settings Admin Settings Organization Info Billing Accounting …" at bounding box center [678, 354] width 1356 height 612
click at [741, 336] on span "Bank" at bounding box center [769, 335] width 137 height 17
type input "***"
click at [696, 365] on input "Public Key" at bounding box center [678, 365] width 342 height 33
type input "**********"
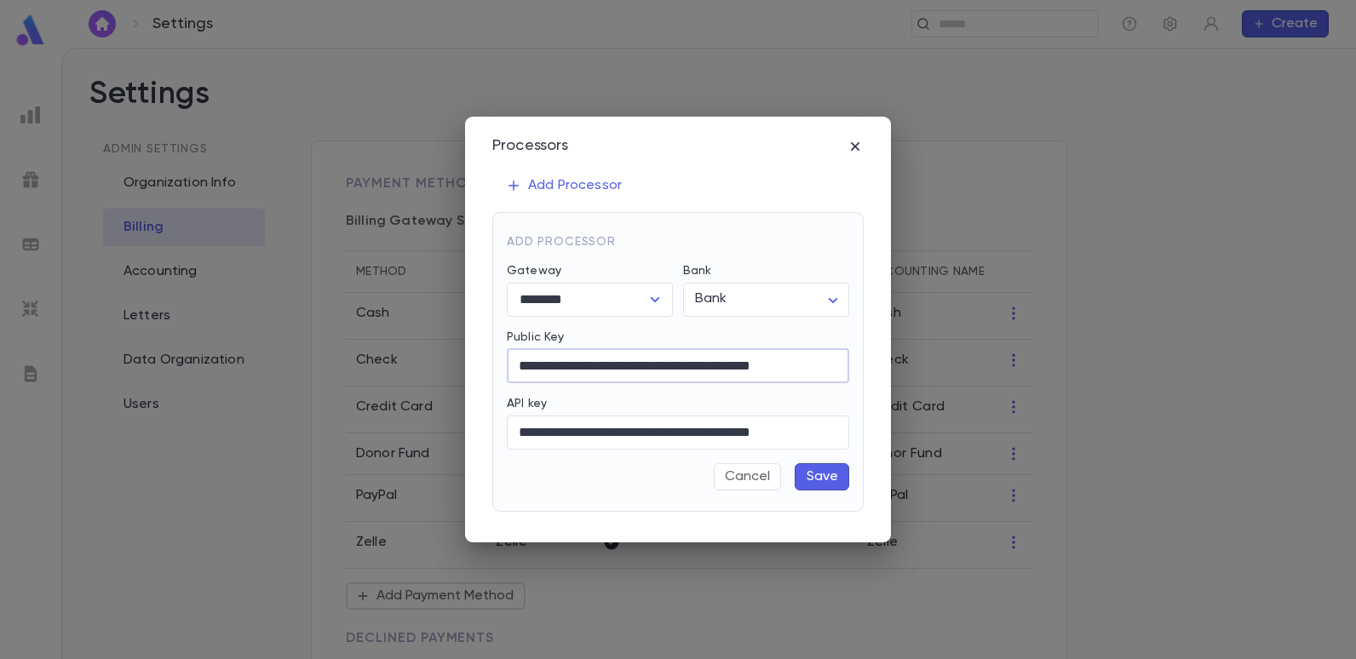
type input "**********"
click at [814, 478] on button "Save" at bounding box center [822, 476] width 55 height 27
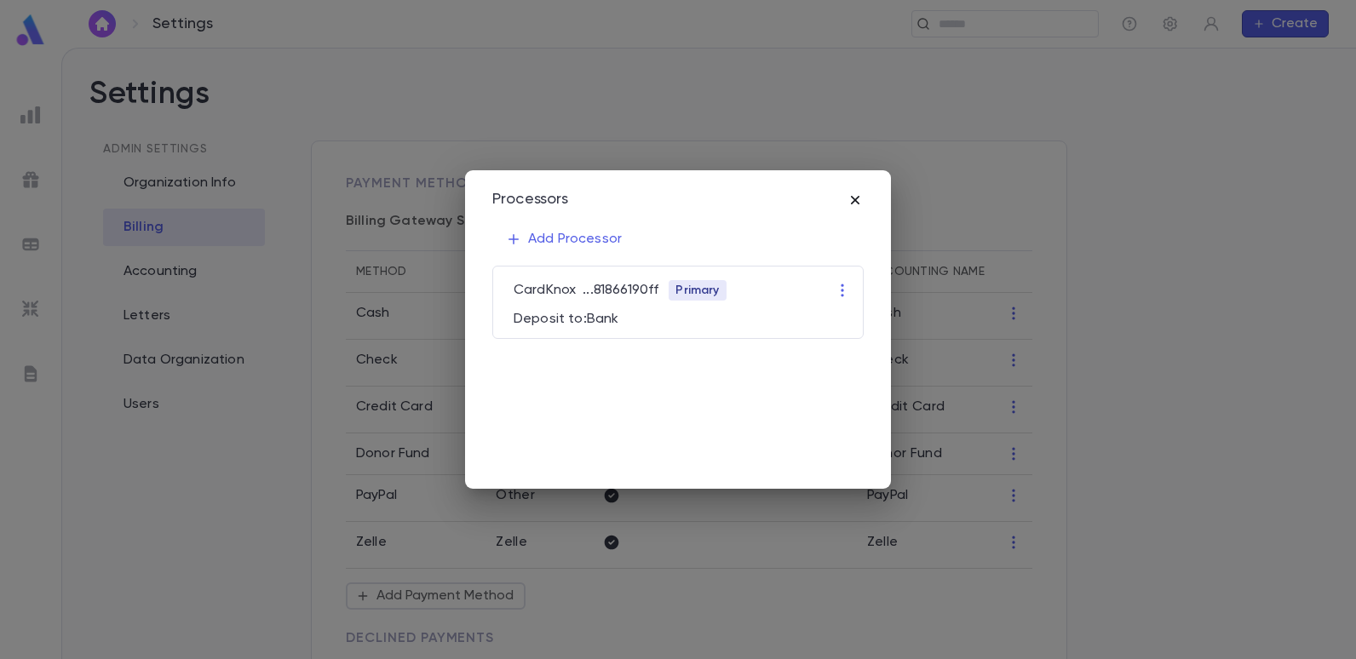
click at [852, 194] on icon "button" at bounding box center [855, 200] width 17 height 17
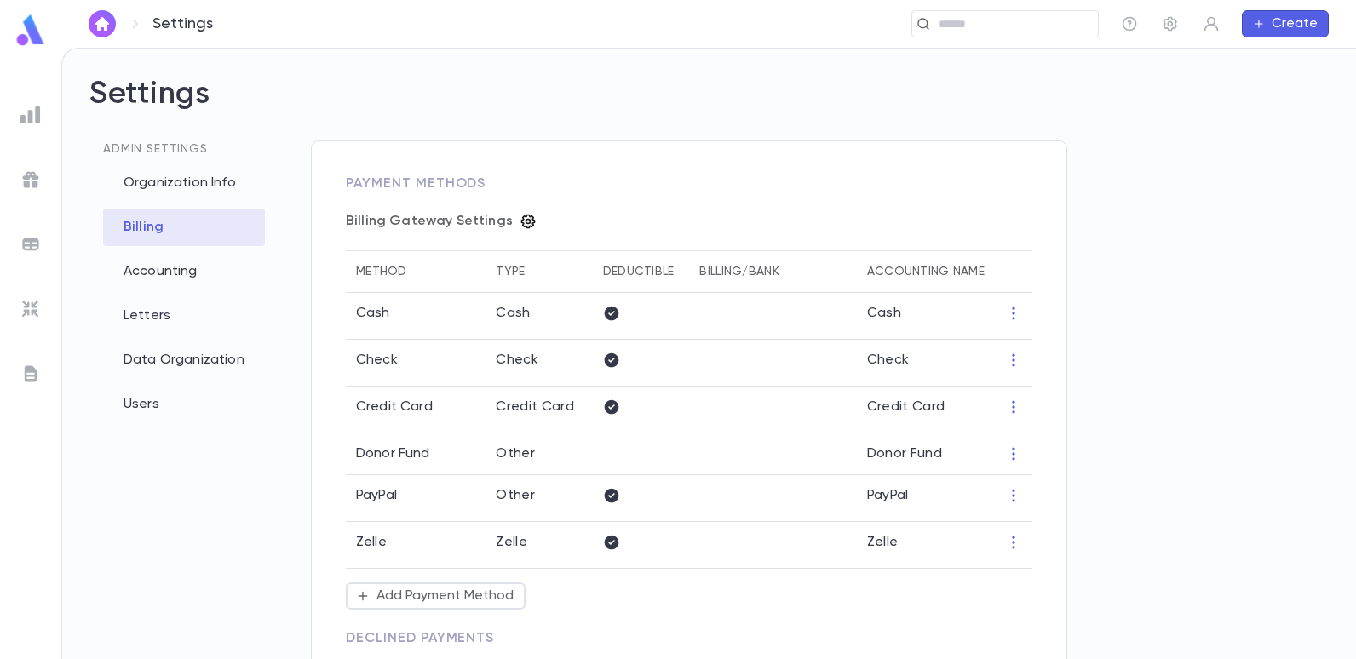
click at [521, 220] on icon "button" at bounding box center [528, 221] width 17 height 17
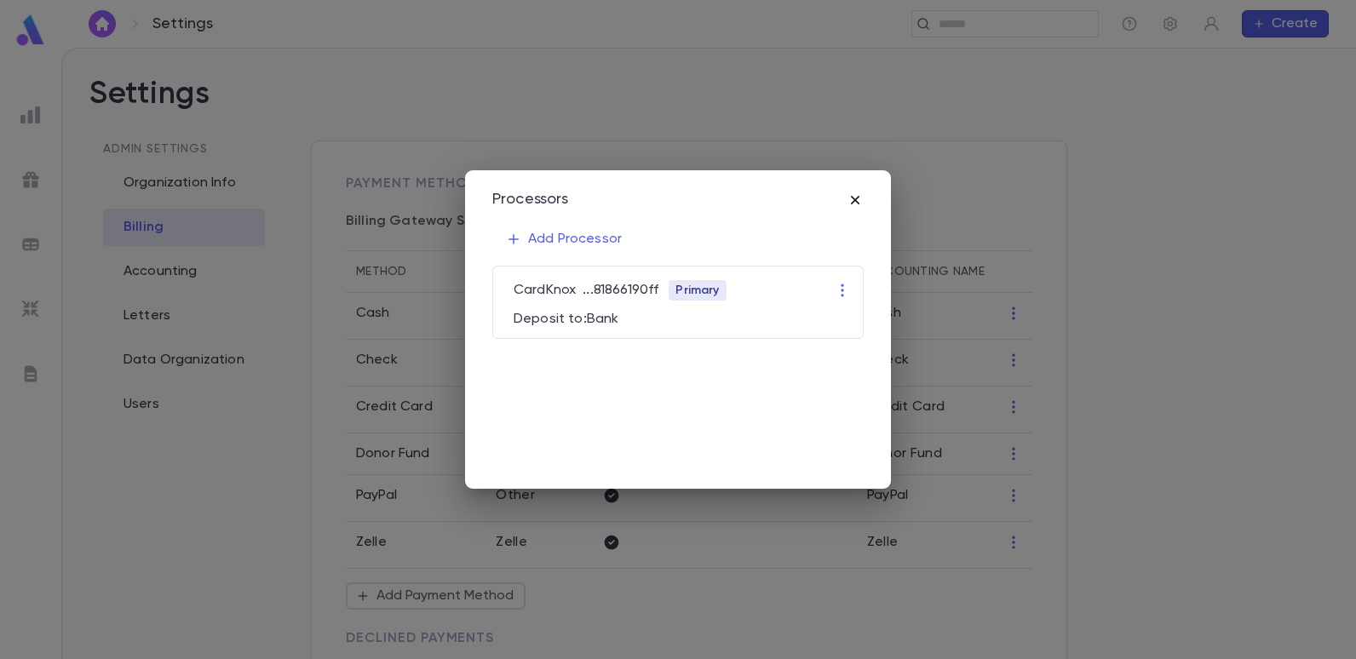
click at [859, 197] on icon "button" at bounding box center [855, 200] width 9 height 9
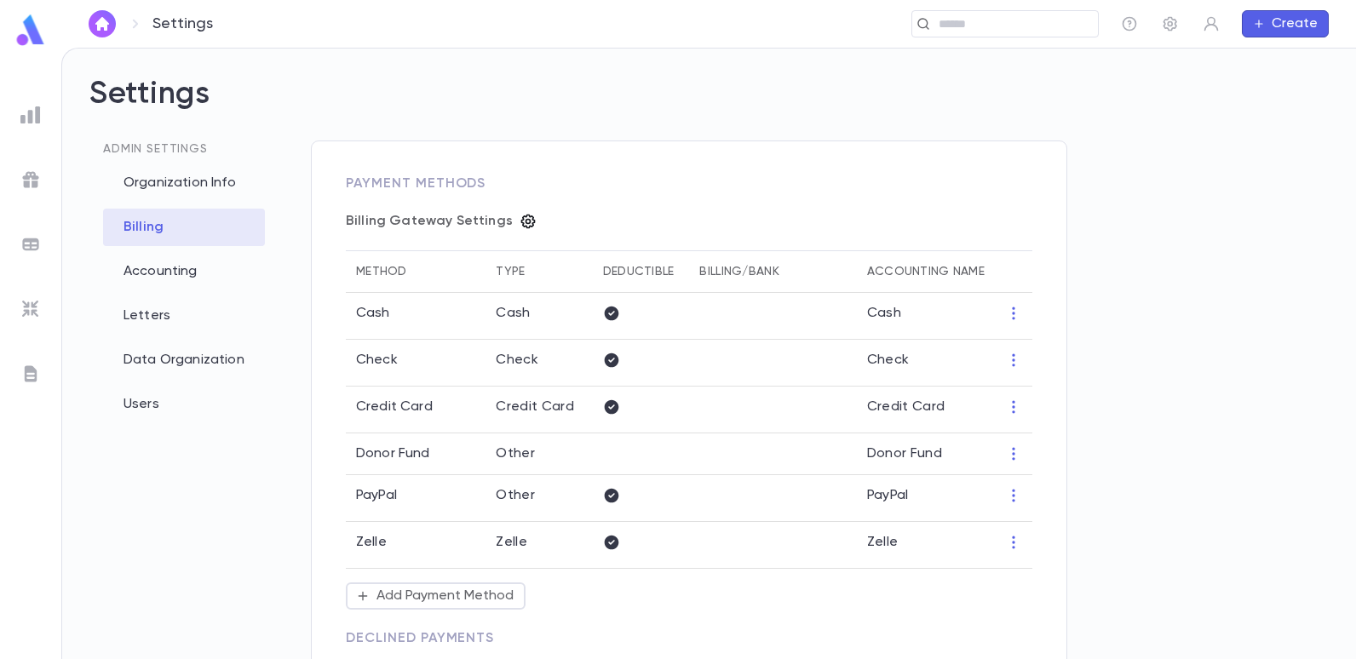
click at [521, 221] on icon "button" at bounding box center [528, 222] width 14 height 14
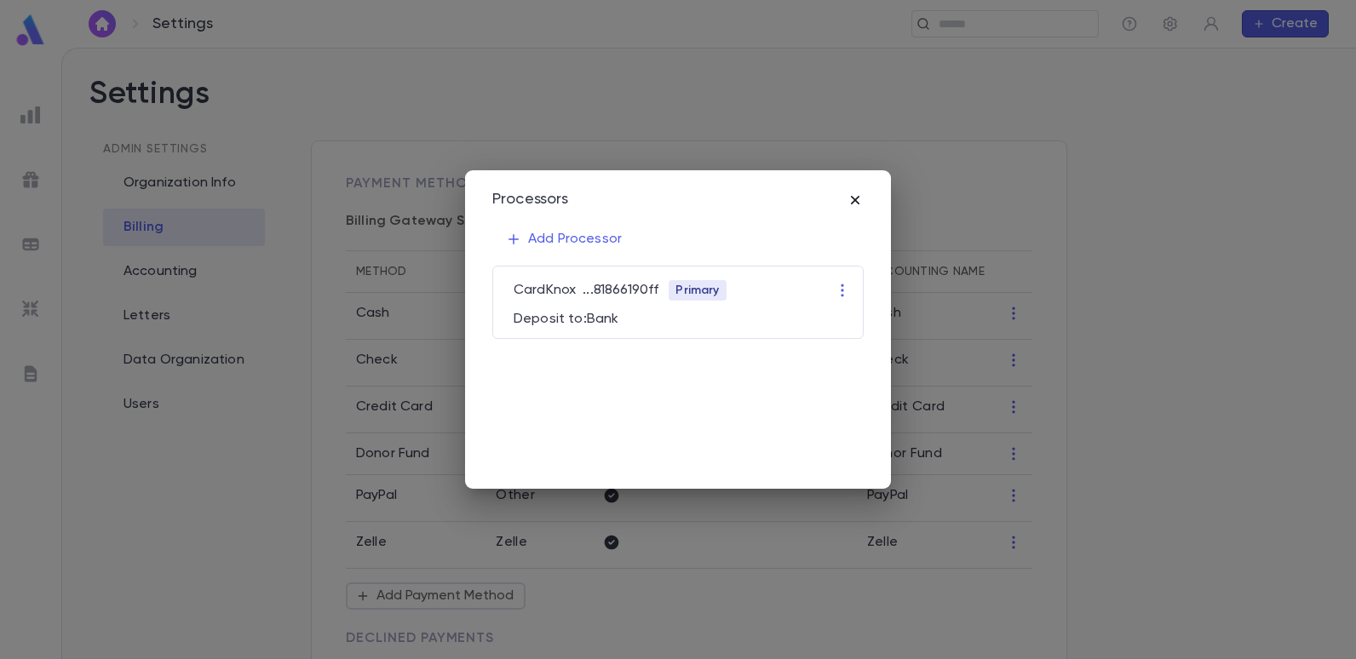
click at [861, 197] on icon "button" at bounding box center [855, 200] width 17 height 17
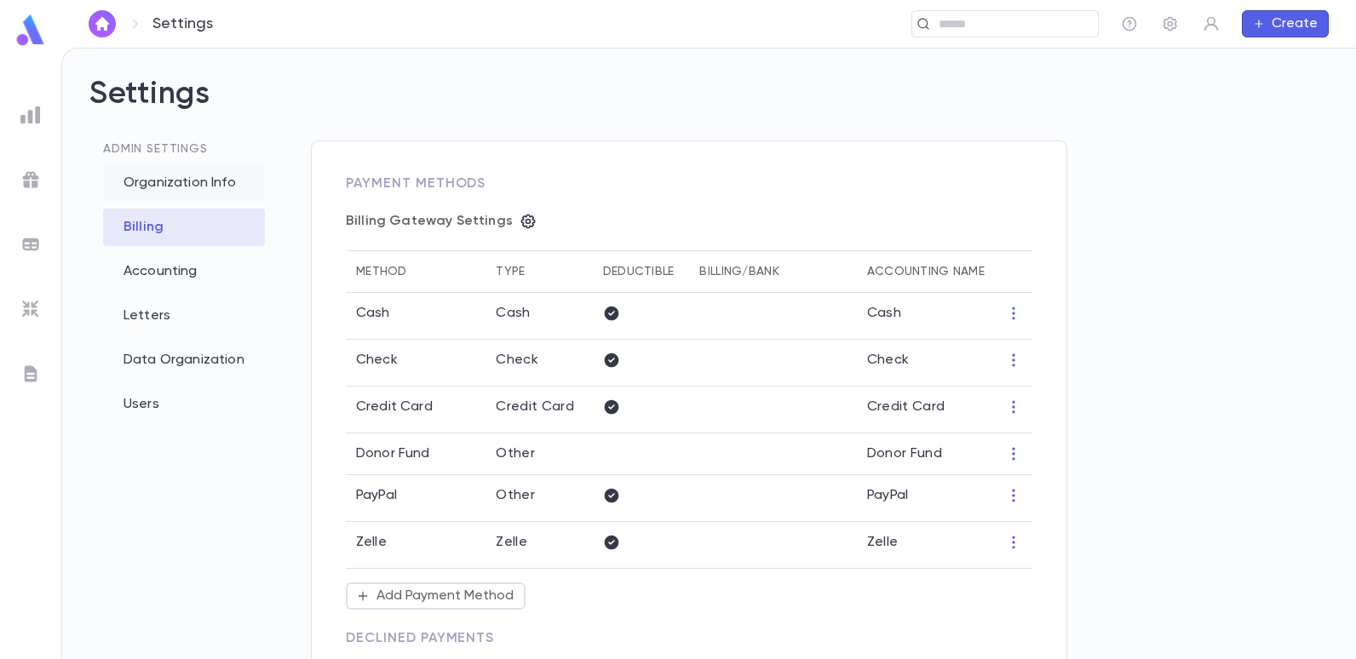
click at [179, 183] on div "Organization Info" at bounding box center [184, 182] width 162 height 37
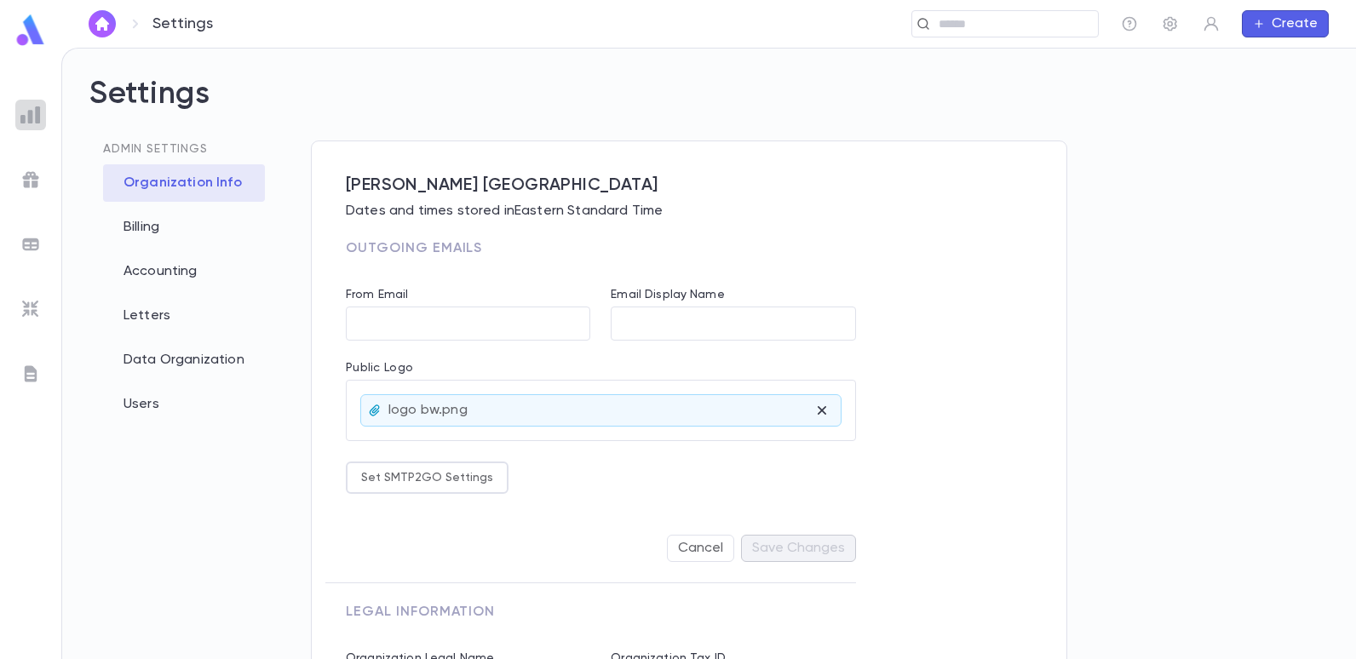
click at [26, 112] on img at bounding box center [30, 115] width 20 height 20
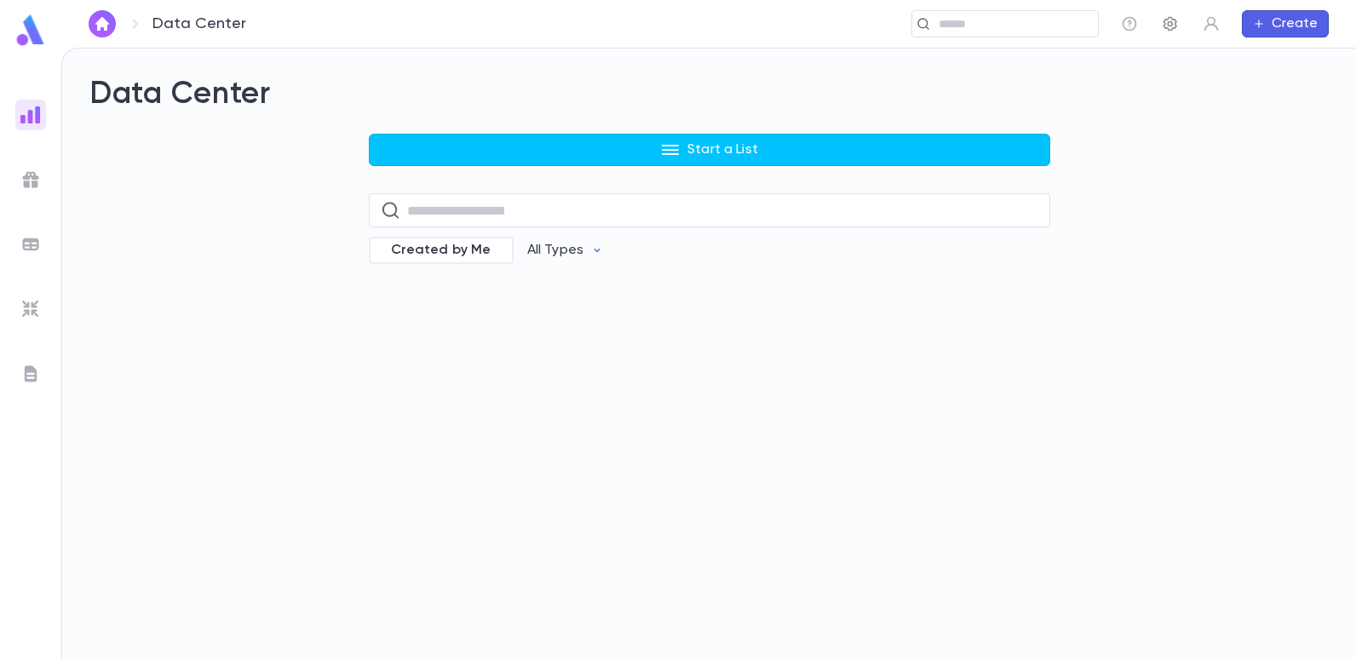
click at [1176, 24] on icon "button" at bounding box center [1171, 24] width 14 height 14
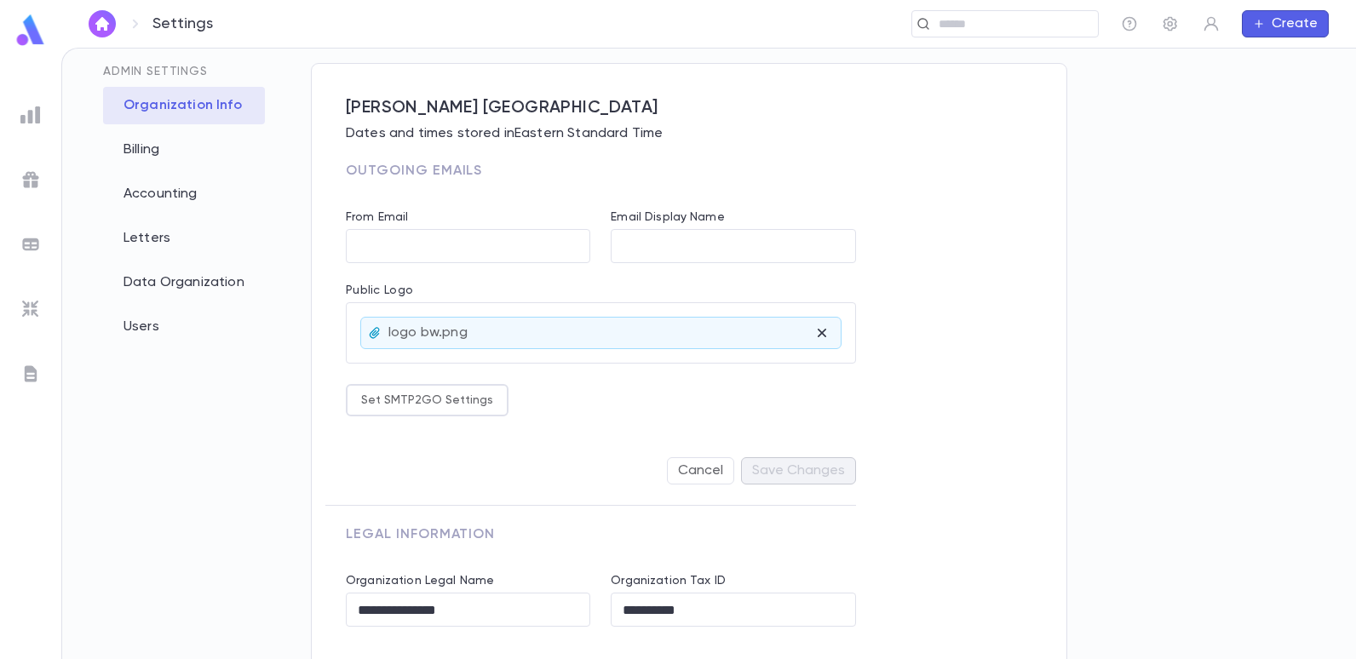
scroll to position [151, 0]
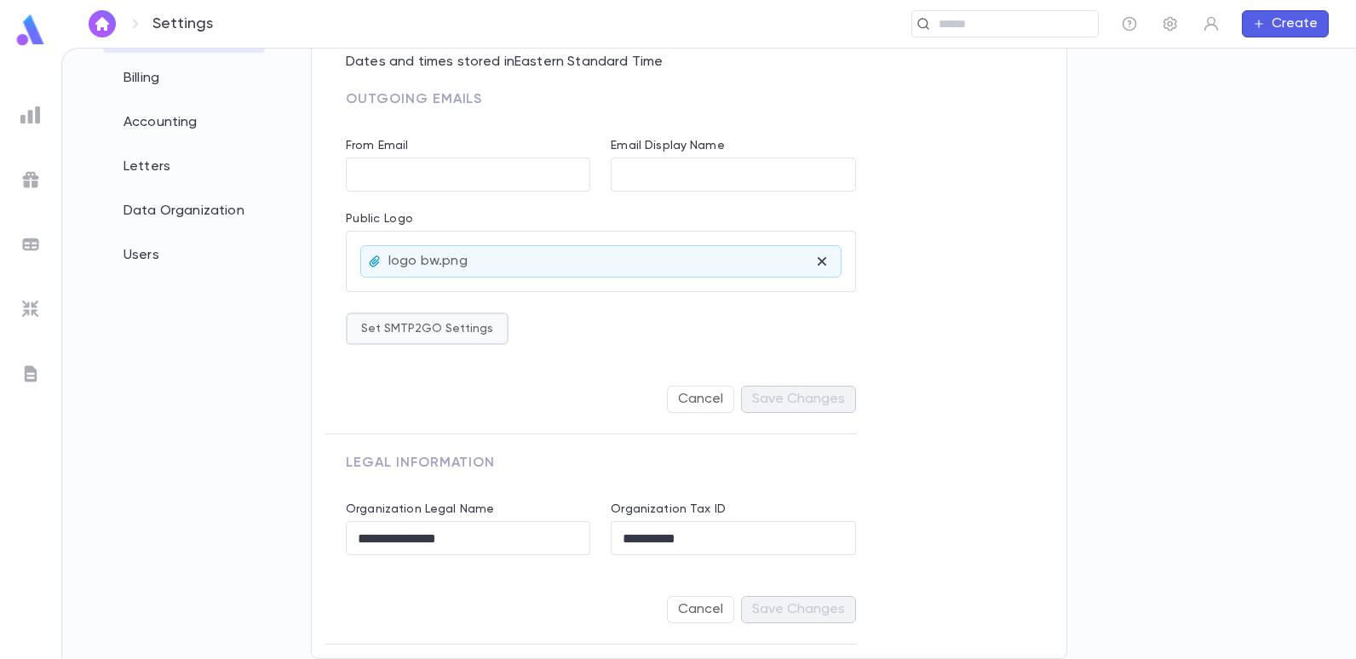
click at [495, 335] on button "Set SMTP2GO Settings" at bounding box center [427, 329] width 163 height 32
type input "**********"
click at [607, 324] on div at bounding box center [678, 329] width 1356 height 659
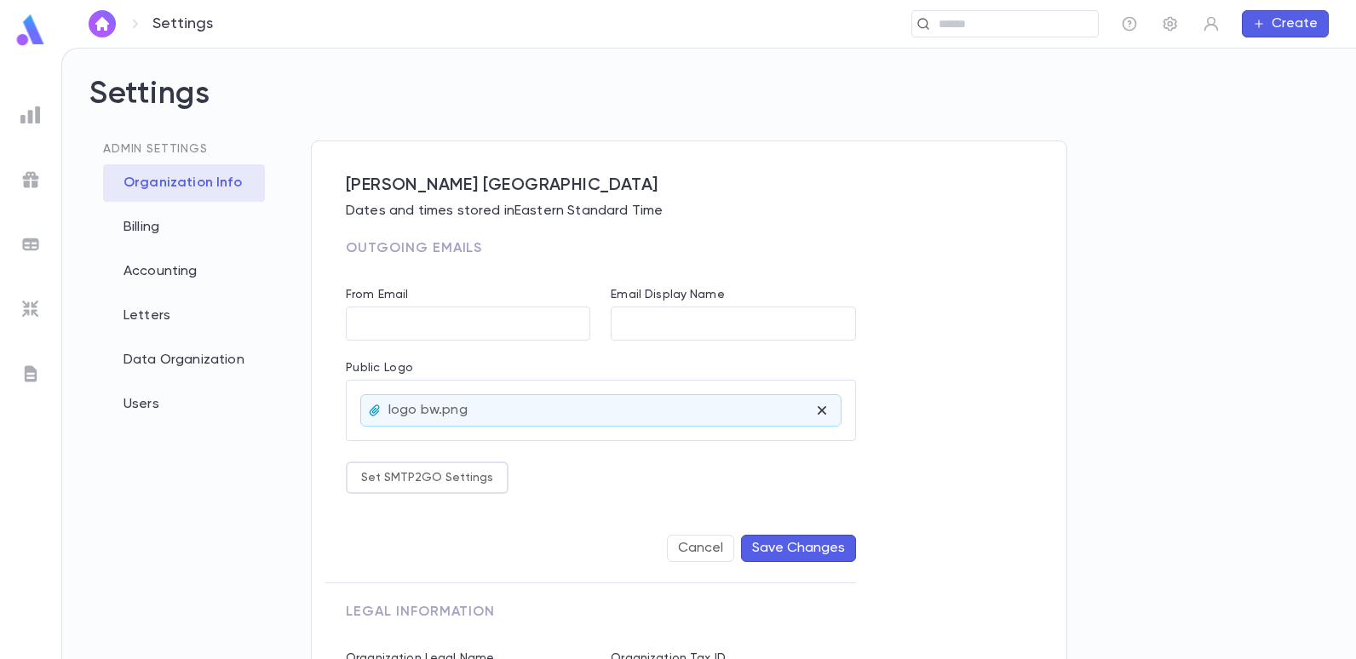
click at [111, 30] on img "button" at bounding box center [102, 24] width 20 height 14
